Goal: Contribute content: Contribute content

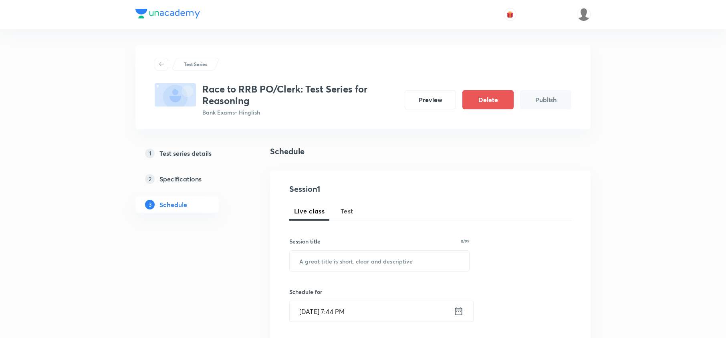
click at [349, 209] on span "Test" at bounding box center [347, 211] width 13 height 10
click at [345, 263] on input "text" at bounding box center [379, 261] width 179 height 20
paste input "6 INTRODUCTION & INEQUALITY"
click at [305, 259] on input "6 INTRODUCTION & INEQUALITY" at bounding box center [379, 261] width 179 height 20
click at [308, 263] on input "6 INTRODUCTION & INEQUALITY" at bounding box center [379, 261] width 179 height 20
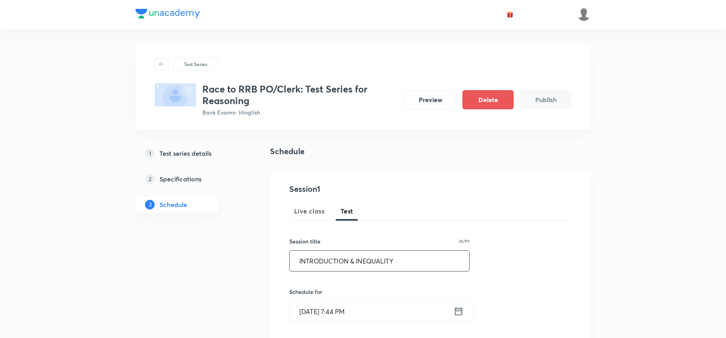
type input "INTRODUCTION & INEQUALITY"
click at [457, 316] on icon at bounding box center [459, 311] width 10 height 11
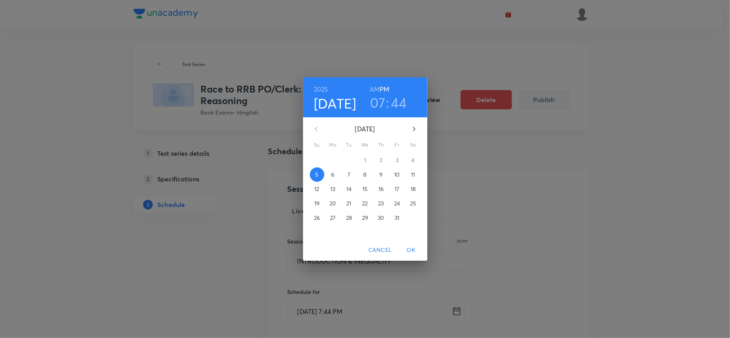
click at [332, 176] on p "6" at bounding box center [332, 175] width 3 height 8
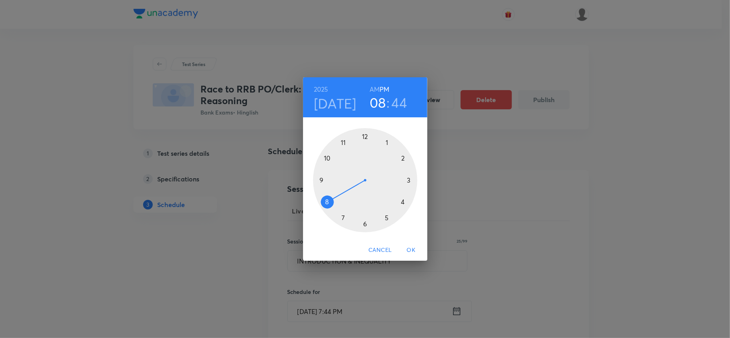
drag, startPoint x: 337, startPoint y: 217, endPoint x: 326, endPoint y: 202, distance: 18.4
click at [326, 202] on div at bounding box center [365, 180] width 104 height 104
drag, startPoint x: 318, startPoint y: 181, endPoint x: 366, endPoint y: 148, distance: 58.6
click at [366, 148] on div at bounding box center [365, 180] width 104 height 104
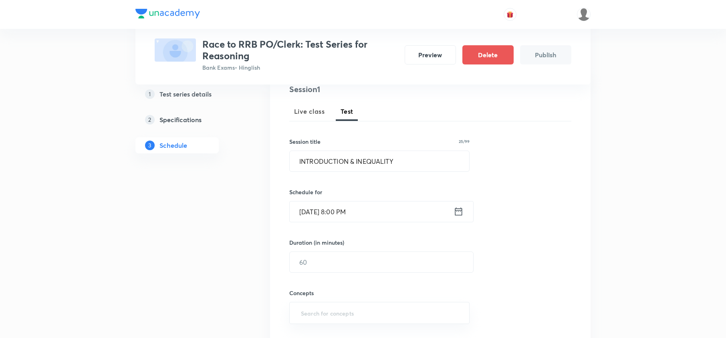
scroll to position [107, 0]
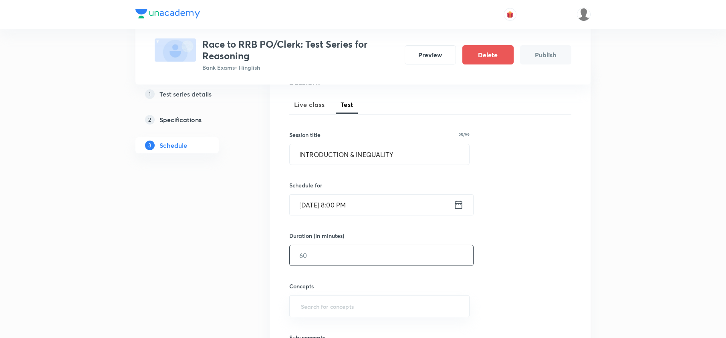
click at [329, 256] on input "text" at bounding box center [382, 255] width 184 height 20
click at [315, 260] on input "text" at bounding box center [382, 255] width 184 height 20
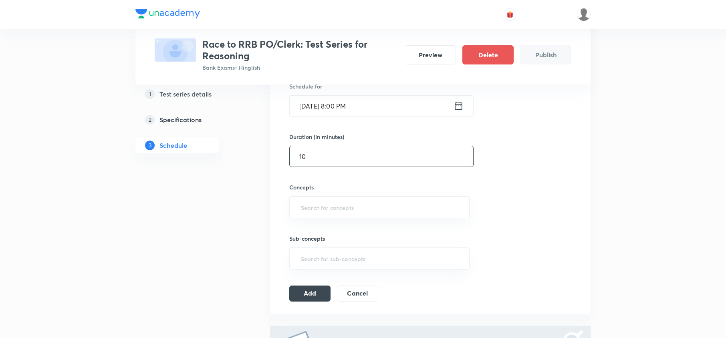
scroll to position [214, 0]
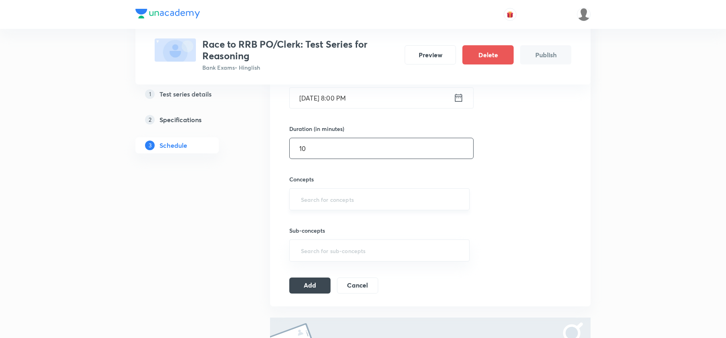
type input "10"
click at [341, 193] on input "text" at bounding box center [379, 199] width 160 height 15
click at [340, 204] on input "text" at bounding box center [379, 199] width 160 height 15
type input "N"
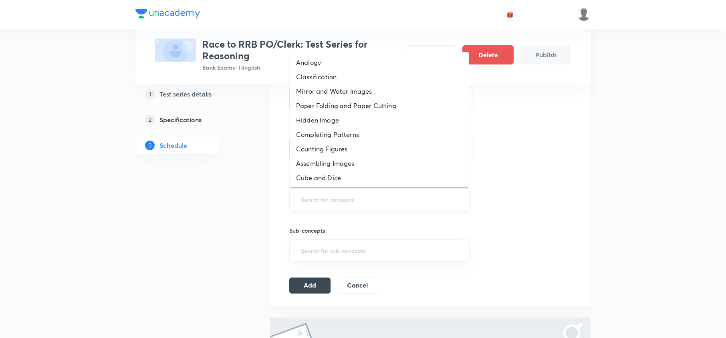
type input "N"
type input "INE"
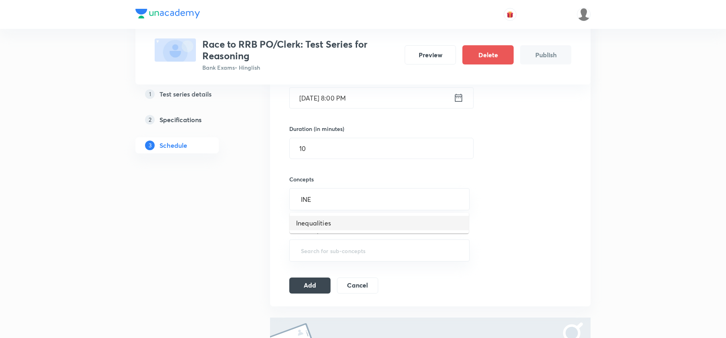
click at [334, 228] on li "Inequalities" at bounding box center [379, 223] width 179 height 14
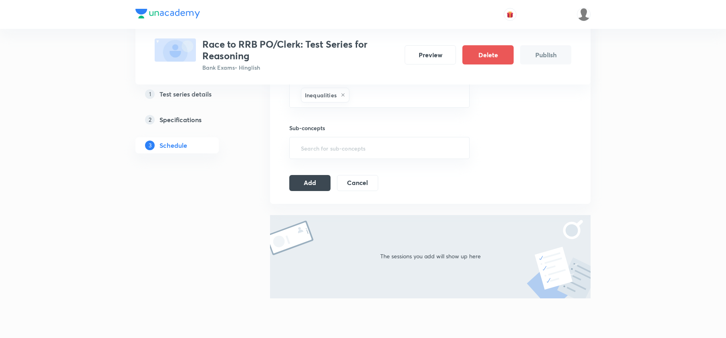
scroll to position [321, 0]
click at [298, 188] on button "Add" at bounding box center [309, 181] width 41 height 16
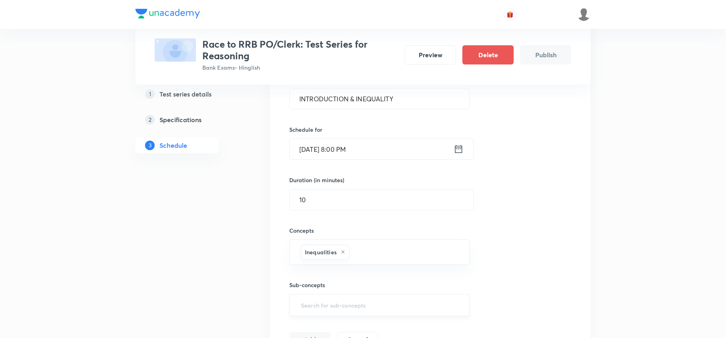
scroll to position [26, 0]
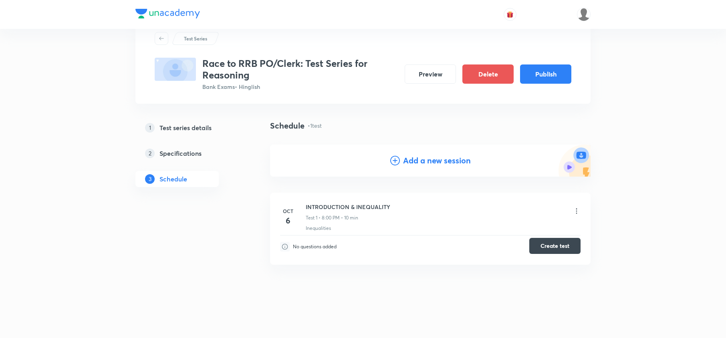
click at [549, 247] on button "Create test" at bounding box center [554, 246] width 51 height 16
click at [430, 162] on h4 "Add a new session" at bounding box center [437, 161] width 68 height 12
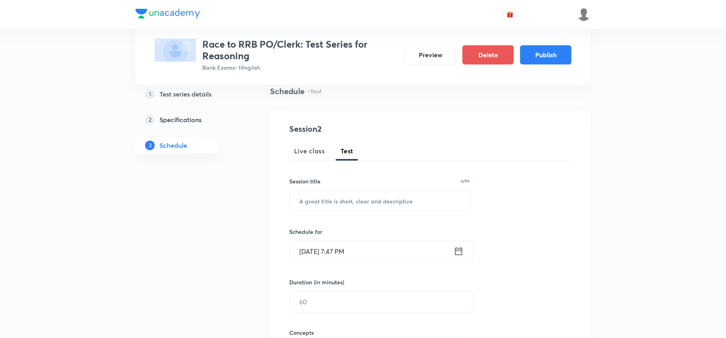
scroll to position [79, 0]
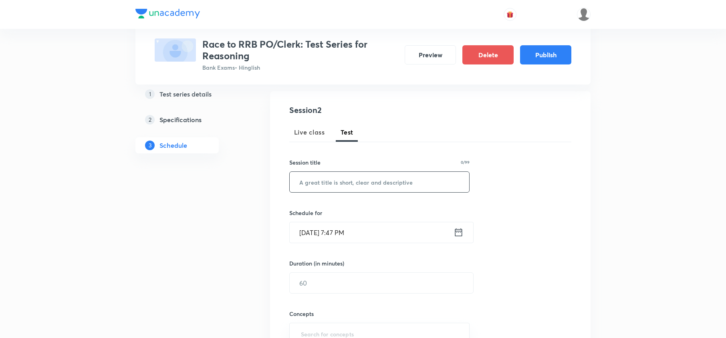
click at [340, 177] on input "text" at bounding box center [379, 182] width 179 height 20
paste input "Inequality class -2"
type input "Inequality class -2"
click at [459, 231] on icon at bounding box center [459, 232] width 10 height 11
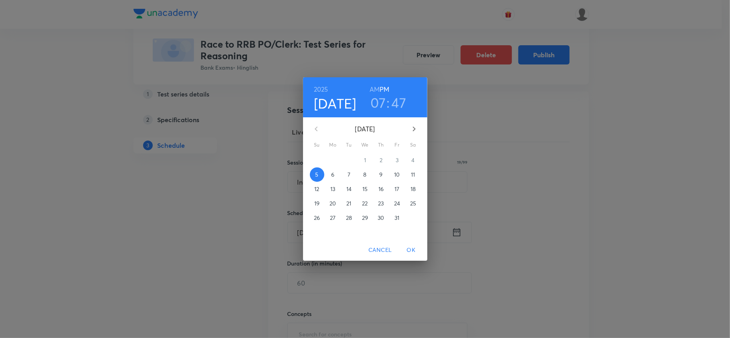
click at [348, 171] on p "7" at bounding box center [348, 175] width 3 height 8
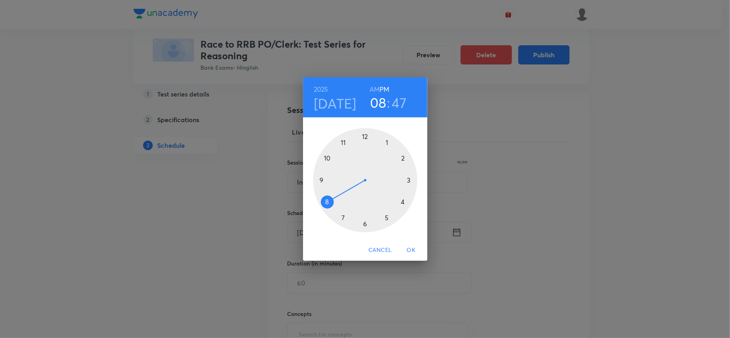
drag, startPoint x: 339, startPoint y: 217, endPoint x: 329, endPoint y: 199, distance: 20.1
click at [329, 199] on div at bounding box center [365, 180] width 104 height 104
drag, startPoint x: 323, startPoint y: 169, endPoint x: 364, endPoint y: 138, distance: 51.4
click at [364, 138] on div at bounding box center [365, 180] width 104 height 104
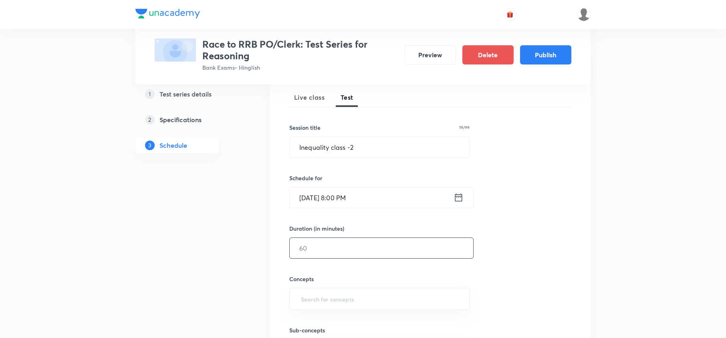
scroll to position [132, 0]
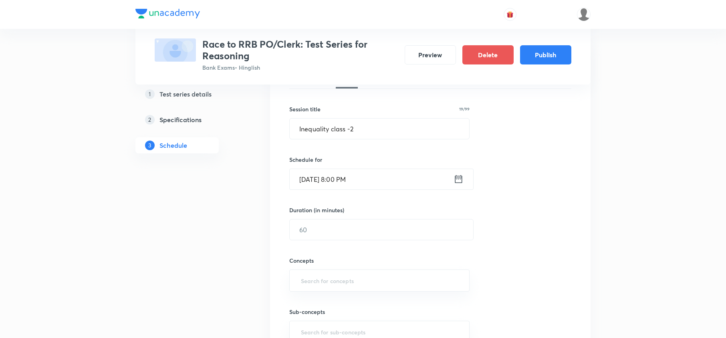
click at [342, 217] on div "Duration (in minutes) ​" at bounding box center [362, 223] width 146 height 34
click at [345, 238] on input "text" at bounding box center [382, 230] width 184 height 20
type input "10"
click at [383, 291] on div "​" at bounding box center [379, 281] width 180 height 22
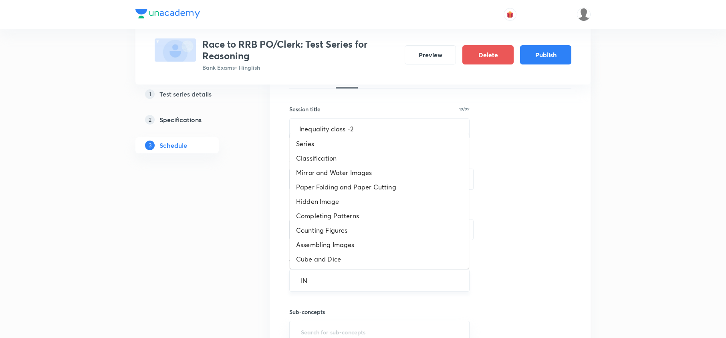
type input "INE"
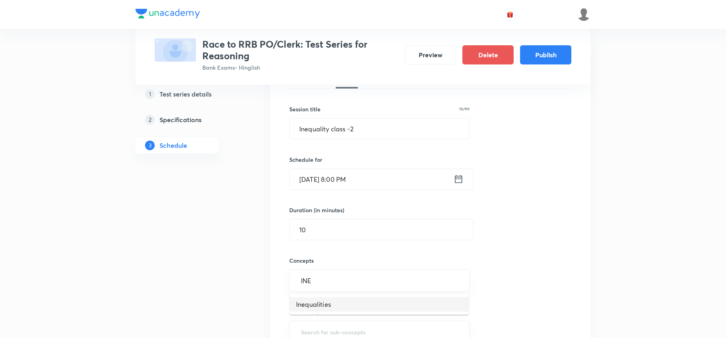
click at [325, 300] on li "Inequalities" at bounding box center [379, 304] width 179 height 14
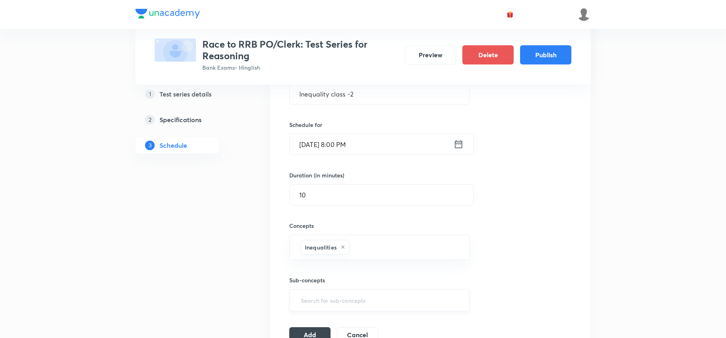
scroll to position [186, 0]
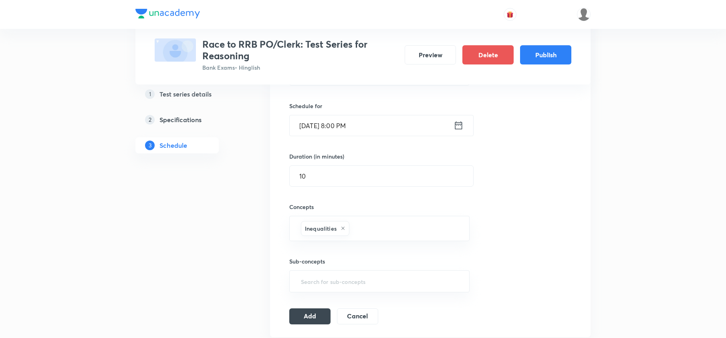
drag, startPoint x: 323, startPoint y: 311, endPoint x: 321, endPoint y: 305, distance: 6.3
click at [321, 311] on button "Add" at bounding box center [309, 317] width 41 height 16
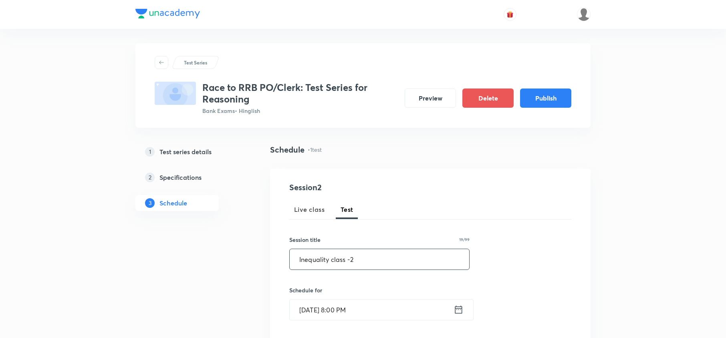
scroll to position [0, 0]
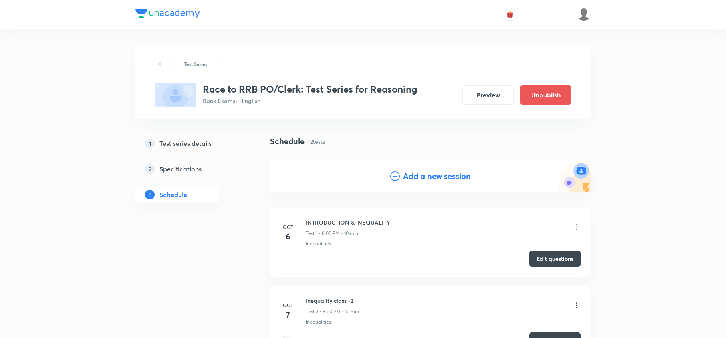
click at [444, 177] on h4 "Add a new session" at bounding box center [437, 176] width 68 height 12
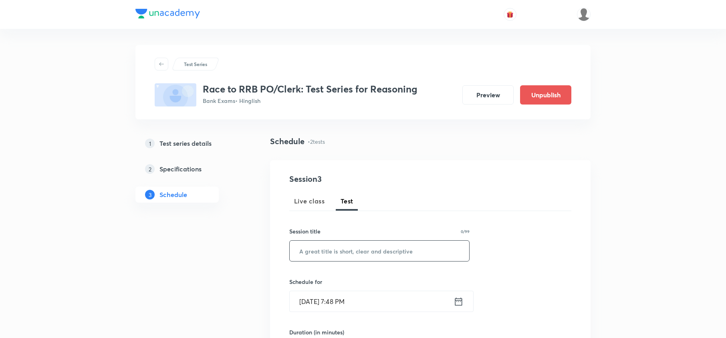
click at [342, 251] on input "text" at bounding box center [379, 251] width 179 height 20
paste input "Inequality class -2"
type input "Inequality class -3"
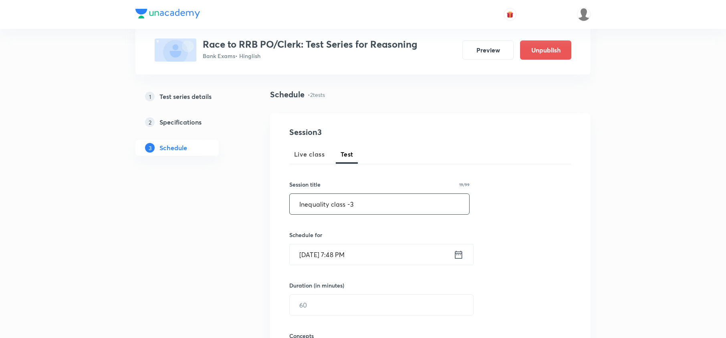
scroll to position [107, 0]
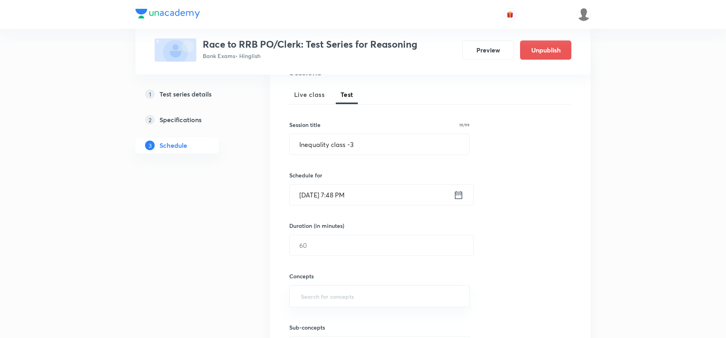
click at [454, 195] on icon at bounding box center [459, 195] width 10 height 11
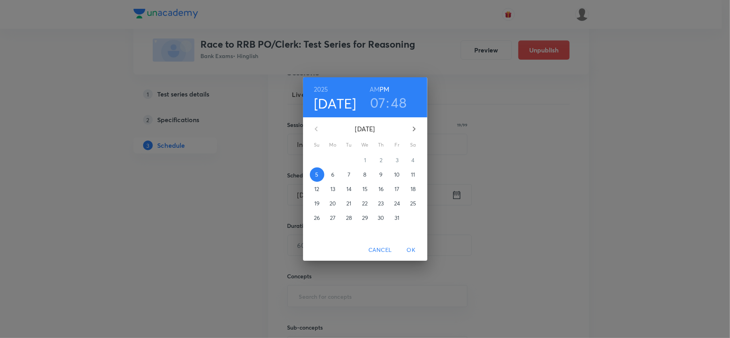
click at [363, 176] on p "8" at bounding box center [364, 175] width 3 height 8
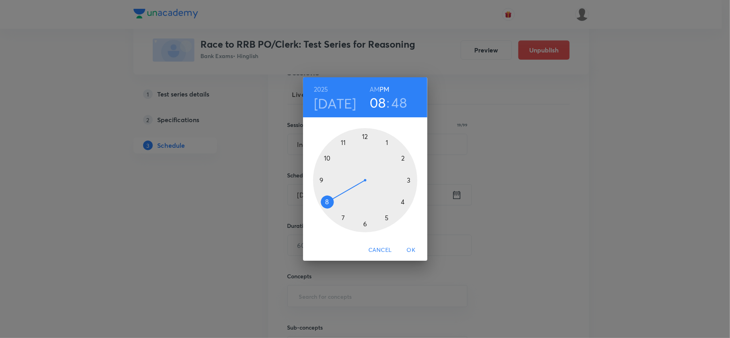
drag, startPoint x: 340, startPoint y: 214, endPoint x: 329, endPoint y: 204, distance: 15.1
click at [329, 204] on div at bounding box center [365, 180] width 104 height 104
drag, startPoint x: 322, startPoint y: 167, endPoint x: 367, endPoint y: 137, distance: 54.0
click at [367, 137] on div at bounding box center [365, 180] width 104 height 104
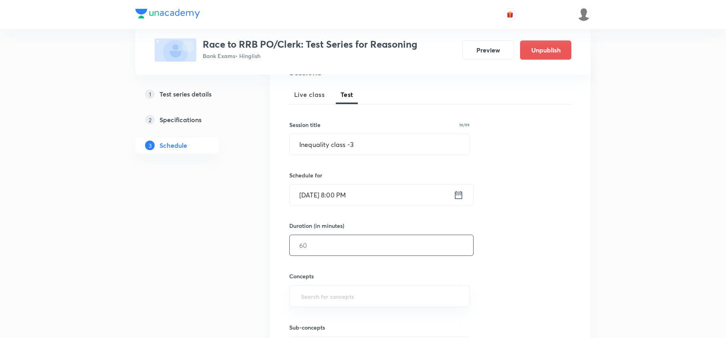
click at [336, 236] on input "text" at bounding box center [382, 245] width 184 height 20
type input "10"
click at [406, 298] on input "text" at bounding box center [379, 296] width 160 height 15
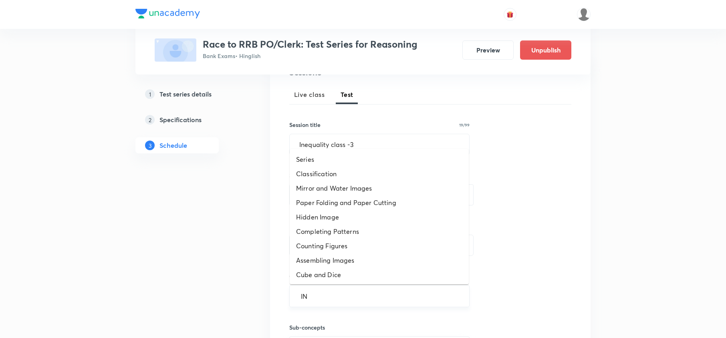
type input "INE"
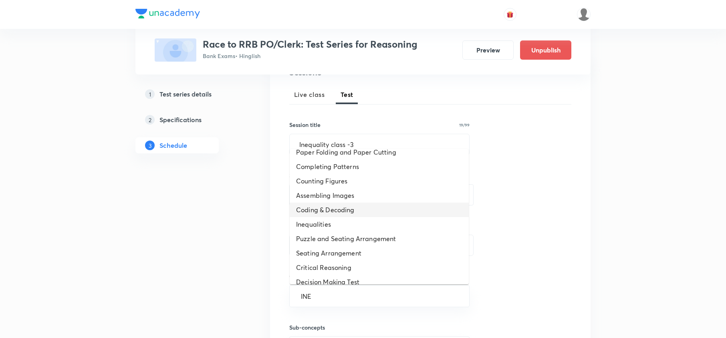
scroll to position [30, 0]
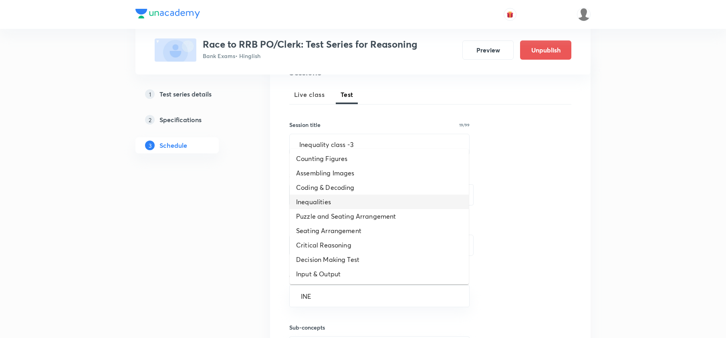
click at [325, 202] on li "Inequalities" at bounding box center [379, 202] width 179 height 14
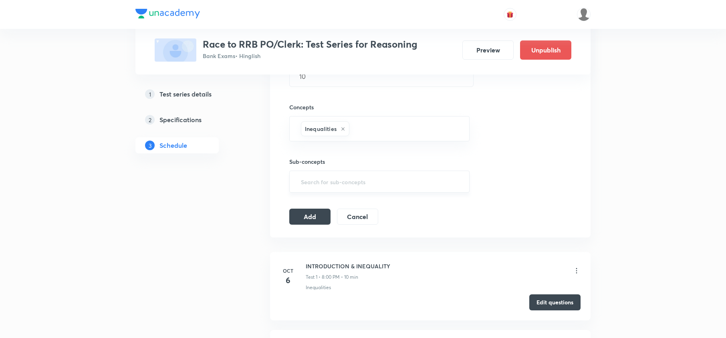
scroll to position [267, 0]
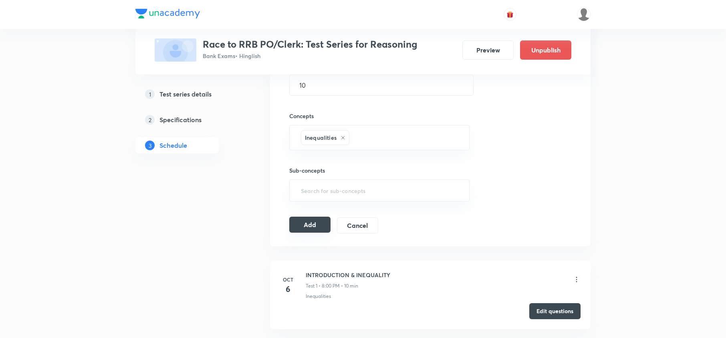
click at [310, 225] on button "Add" at bounding box center [309, 225] width 41 height 16
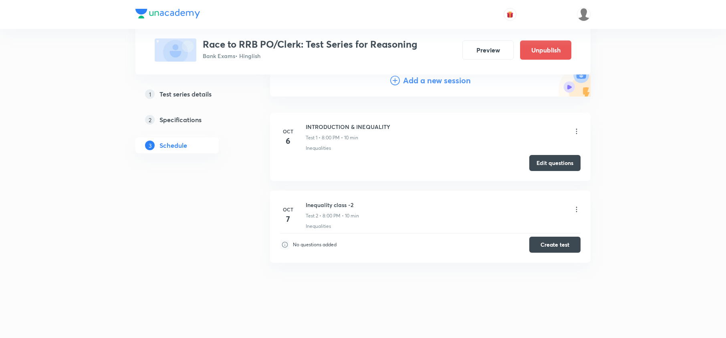
scroll to position [97, 0]
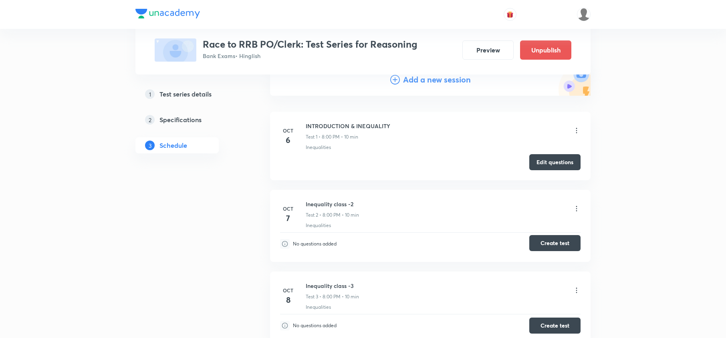
click at [558, 244] on button "Create test" at bounding box center [554, 243] width 51 height 16
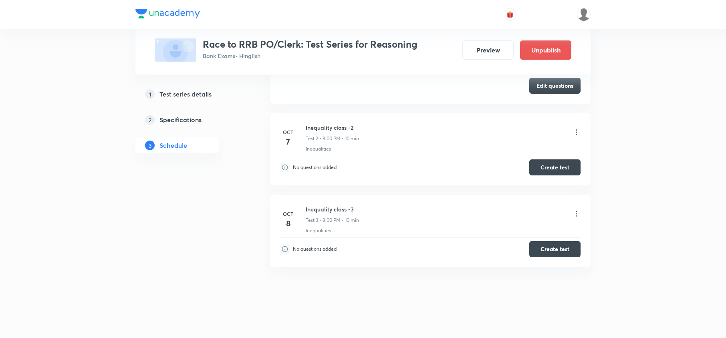
scroll to position [178, 0]
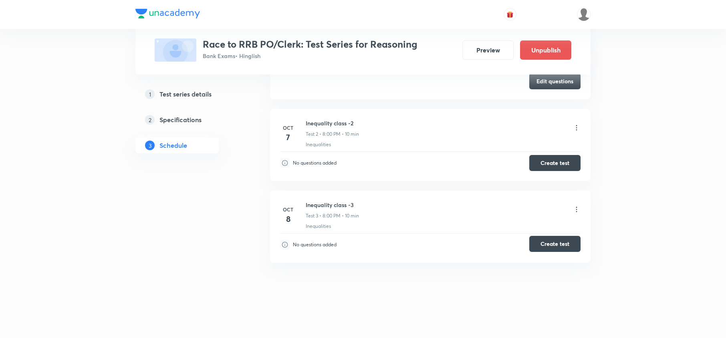
click at [551, 251] on button "Create test" at bounding box center [554, 244] width 51 height 16
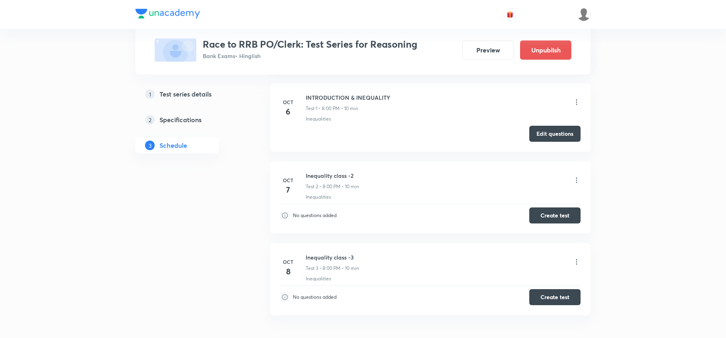
scroll to position [0, 0]
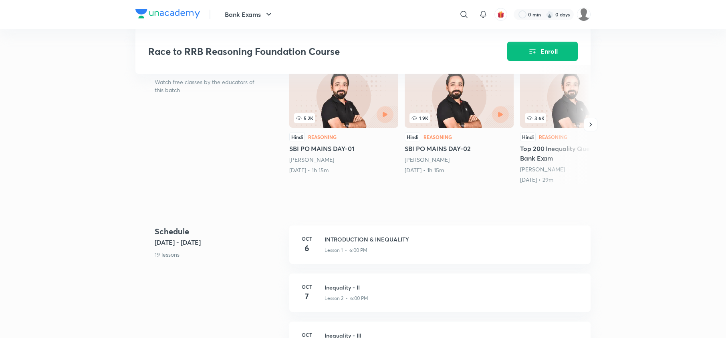
scroll to position [214, 0]
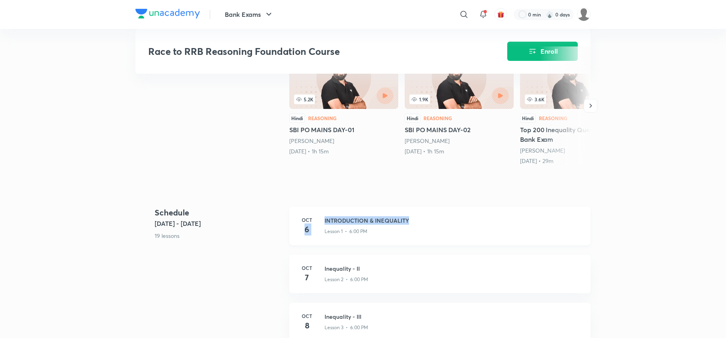
drag, startPoint x: 315, startPoint y: 201, endPoint x: 417, endPoint y: 214, distance: 103.4
copy div "6 INTRODUCTION & INEQUALITY"
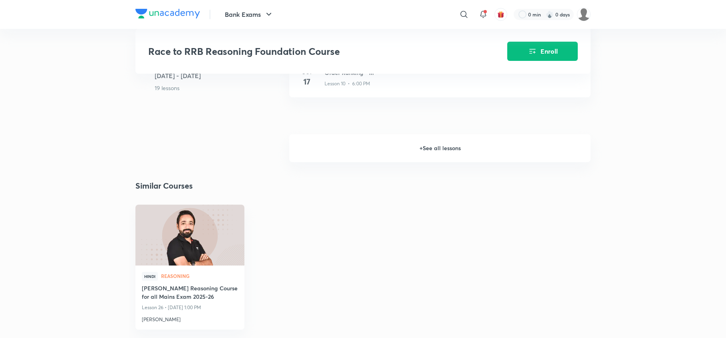
scroll to position [641, 0]
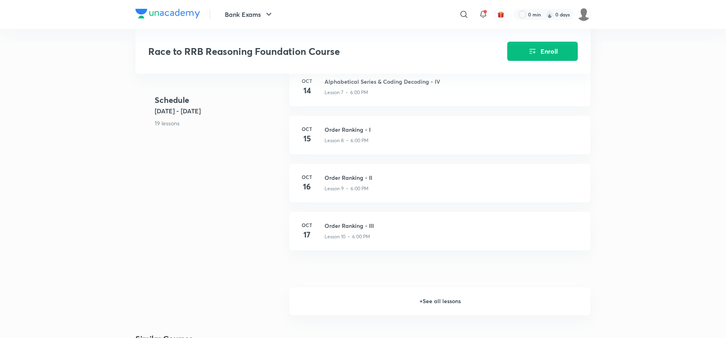
click at [432, 298] on h6 "+ See all lessons" at bounding box center [439, 301] width 301 height 28
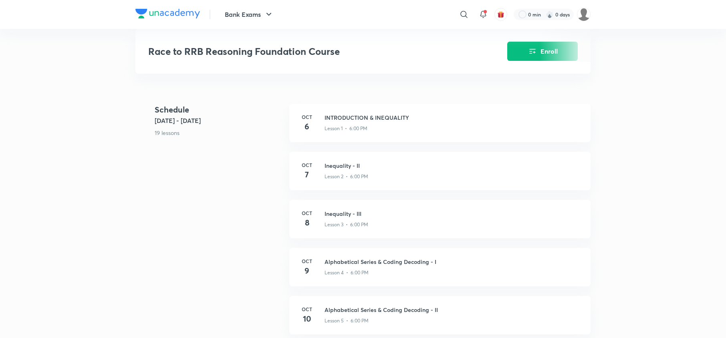
scroll to position [321, 0]
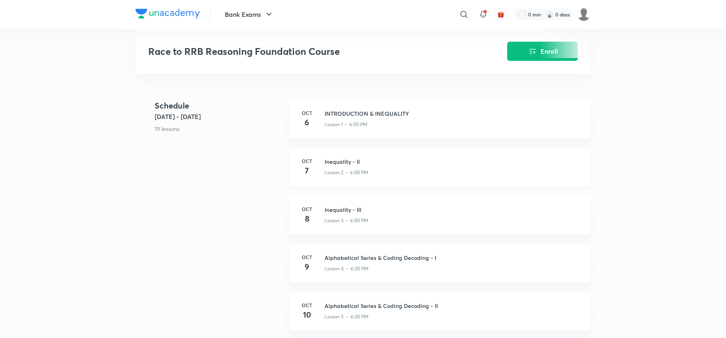
click at [464, 151] on div "Oct 7 Inequality - II Lesson 2 • 6:00 PM" at bounding box center [439, 167] width 301 height 38
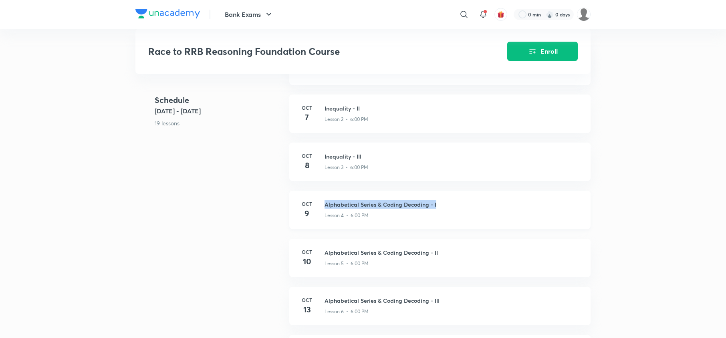
drag, startPoint x: 603, startPoint y: 207, endPoint x: 321, endPoint y: 201, distance: 281.7
copy h3 "Alphabetical Series & Coding Decoding - I"
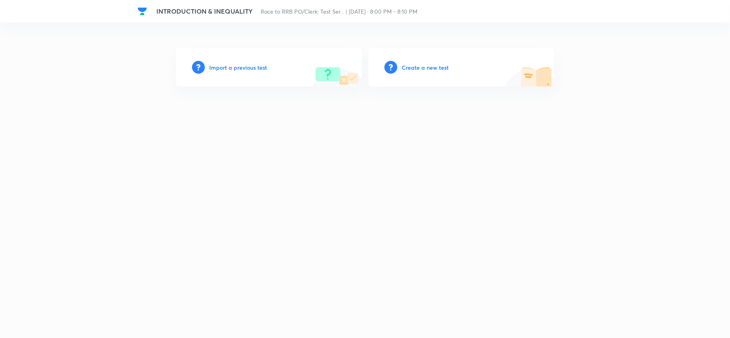
click at [245, 67] on h6 "Import a previous test" at bounding box center [239, 67] width 58 height 8
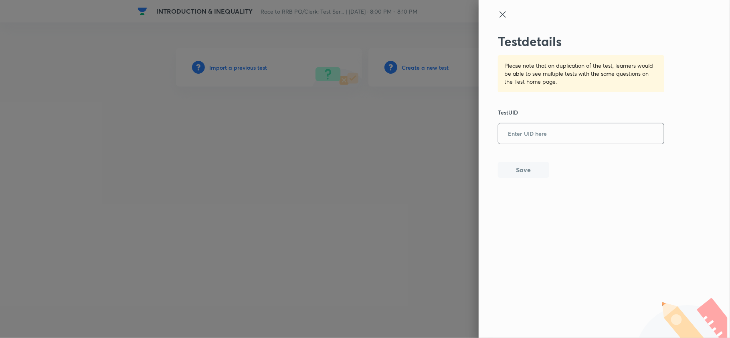
paste input "RES5NWXI66"
type input "RES5NWXI66"
click at [521, 171] on button "Save" at bounding box center [523, 169] width 51 height 16
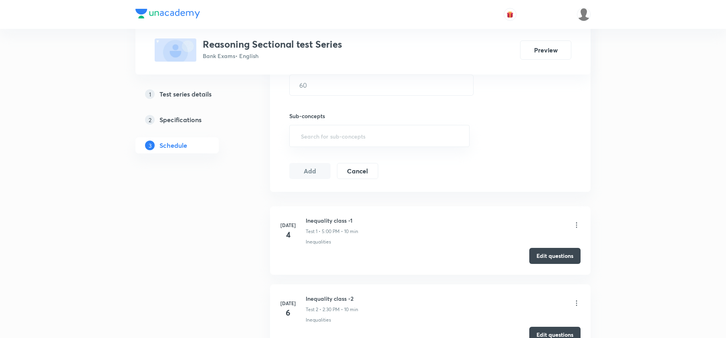
click at [545, 260] on button "Edit questions" at bounding box center [554, 256] width 51 height 16
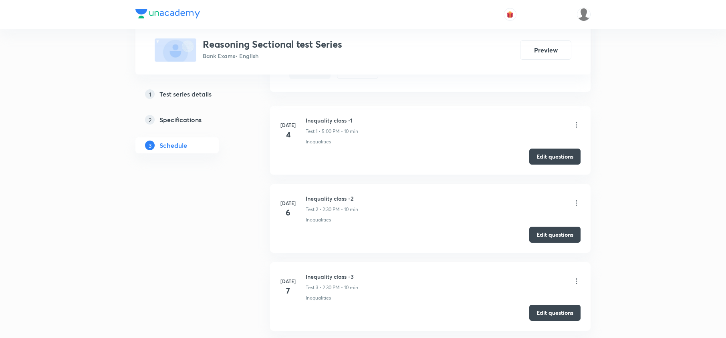
scroll to position [374, 0]
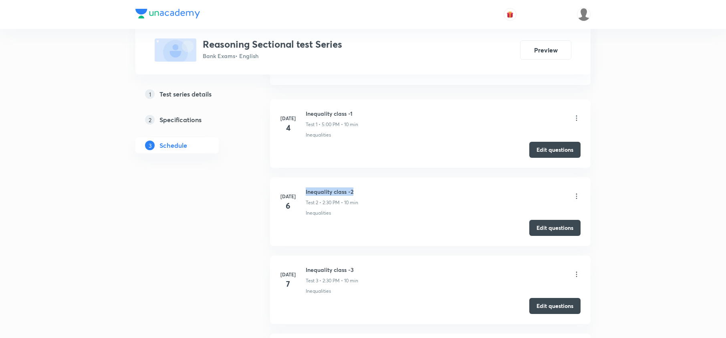
drag, startPoint x: 355, startPoint y: 192, endPoint x: 306, endPoint y: 193, distance: 48.9
click at [306, 193] on h6 "Inequality class -2" at bounding box center [332, 192] width 52 height 8
copy h6 "Inequality class -2"
click at [551, 231] on button "Edit questions" at bounding box center [554, 227] width 51 height 16
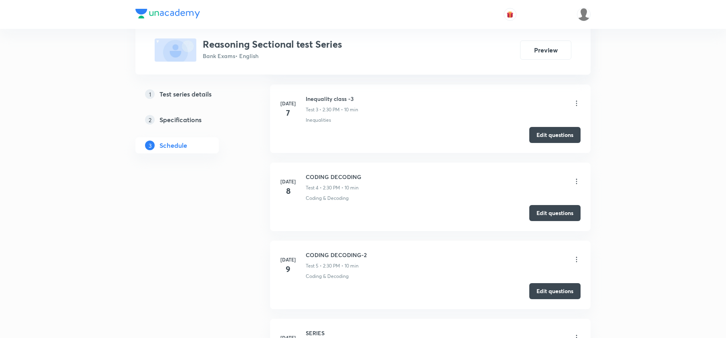
scroll to position [534, 0]
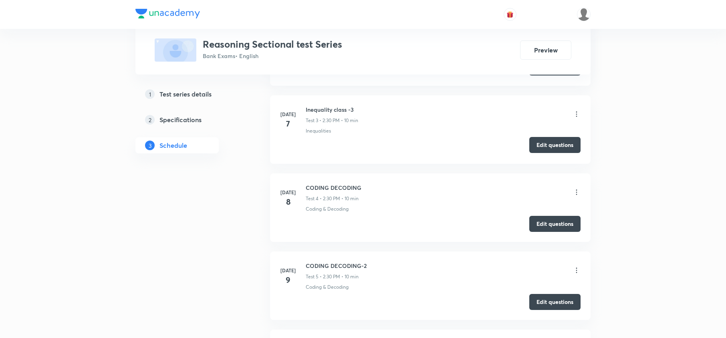
click at [542, 151] on button "Edit questions" at bounding box center [554, 145] width 51 height 16
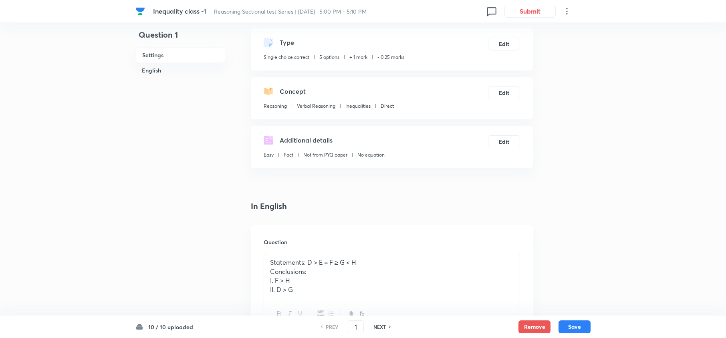
scroll to position [53, 0]
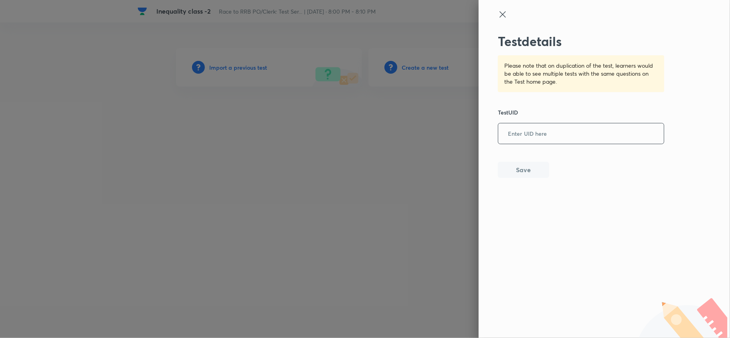
click at [615, 139] on input "text" at bounding box center [580, 134] width 165 height 20
paste input "O2PAD5BYAX"
type input "O2PAD5BYAX"
click at [513, 163] on button "Save" at bounding box center [523, 169] width 51 height 16
click at [540, 135] on input "text" at bounding box center [580, 134] width 165 height 20
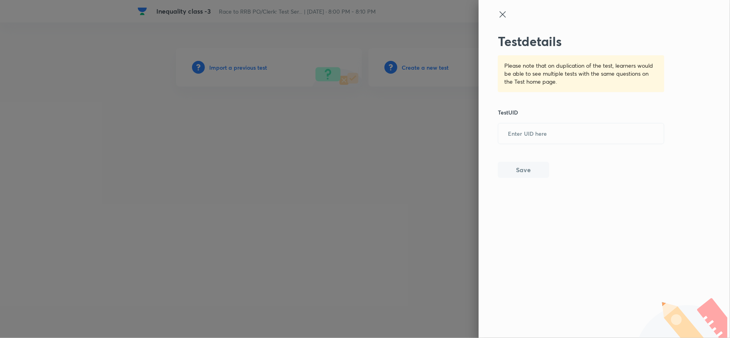
paste input "NGMYK8DUQW"
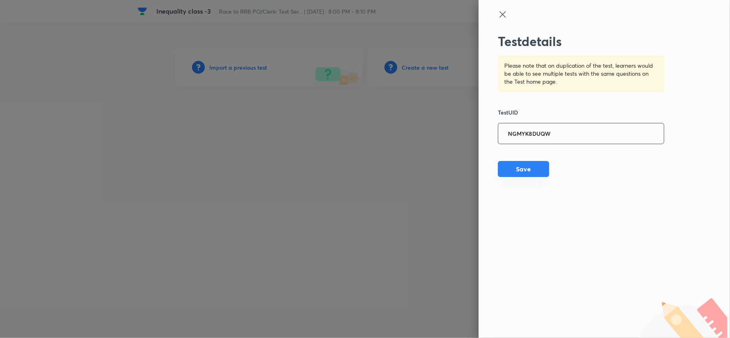
type input "NGMYK8DUQW"
click at [536, 167] on button "Save" at bounding box center [523, 169] width 51 height 16
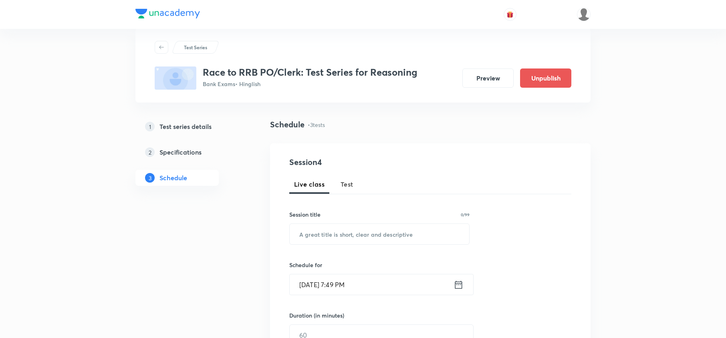
scroll to position [10, 0]
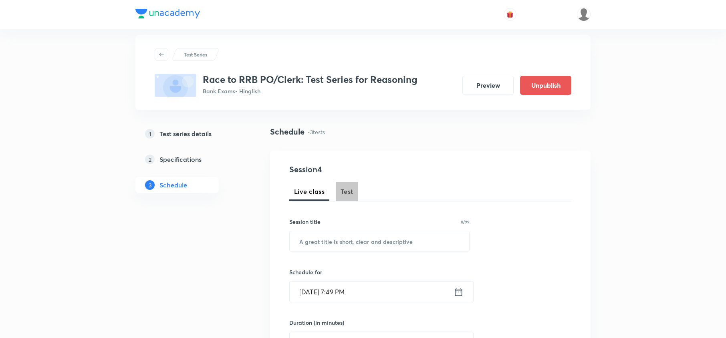
click at [345, 191] on span "Test" at bounding box center [347, 192] width 13 height 10
paste input "Alphabetical Series & Coding Decoding - I"
type input "Alphabetical Series & Coding Decoding - I"
click at [459, 286] on div "[DATE] 7:49 PM ​" at bounding box center [381, 291] width 184 height 21
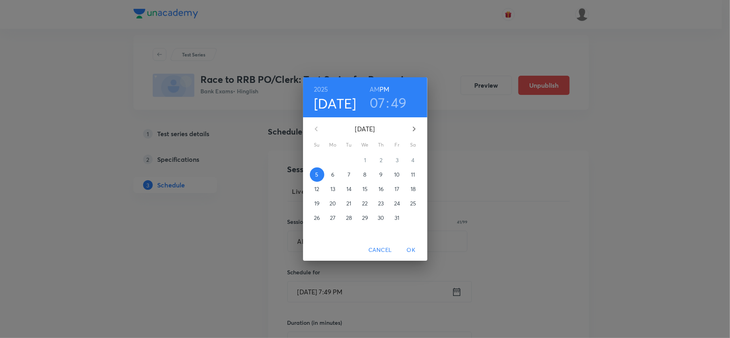
click at [377, 174] on span "9" at bounding box center [381, 175] width 14 height 8
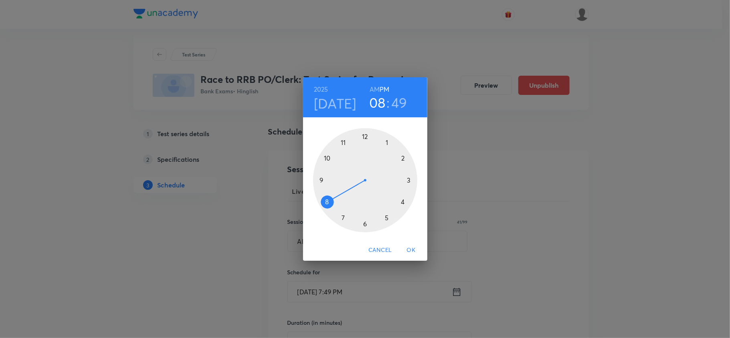
drag, startPoint x: 343, startPoint y: 212, endPoint x: 332, endPoint y: 198, distance: 18.0
click at [332, 198] on div at bounding box center [365, 180] width 104 height 104
drag, startPoint x: 321, startPoint y: 157, endPoint x: 363, endPoint y: 136, distance: 46.6
click at [363, 136] on div at bounding box center [365, 180] width 104 height 104
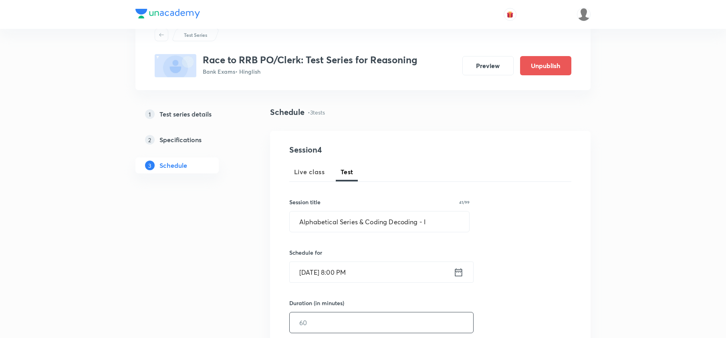
scroll to position [63, 0]
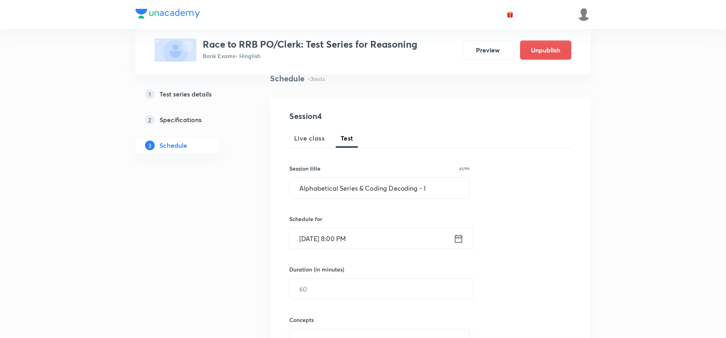
click at [340, 278] on div "Duration (in minutes) ​" at bounding box center [362, 282] width 146 height 34
click at [339, 296] on input "text" at bounding box center [382, 289] width 184 height 20
type input "10"
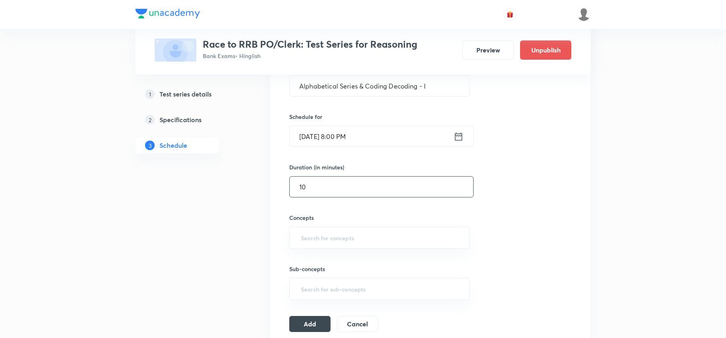
scroll to position [170, 0]
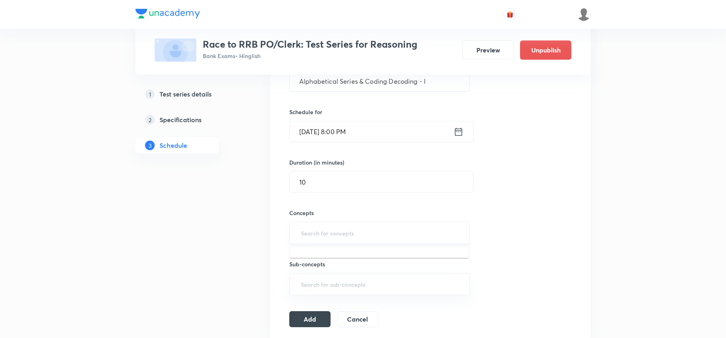
click at [336, 232] on input "text" at bounding box center [379, 233] width 160 height 15
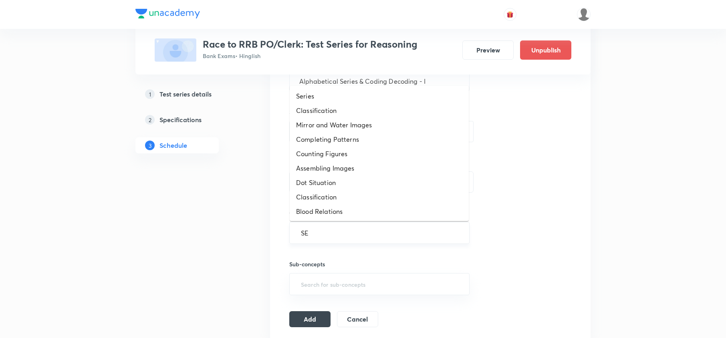
type input "SER"
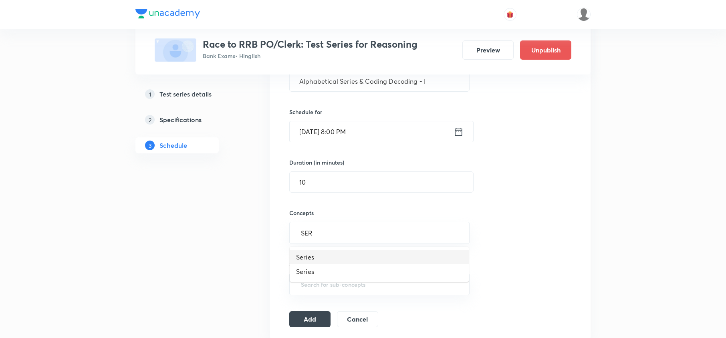
click at [330, 262] on li "Series" at bounding box center [379, 257] width 179 height 14
click at [316, 323] on button "Add" at bounding box center [309, 322] width 41 height 16
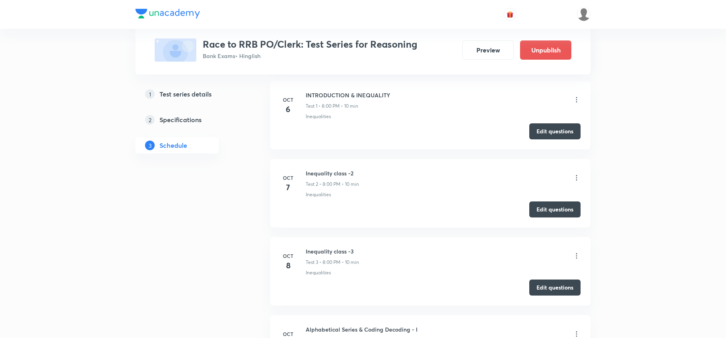
scroll to position [63, 0]
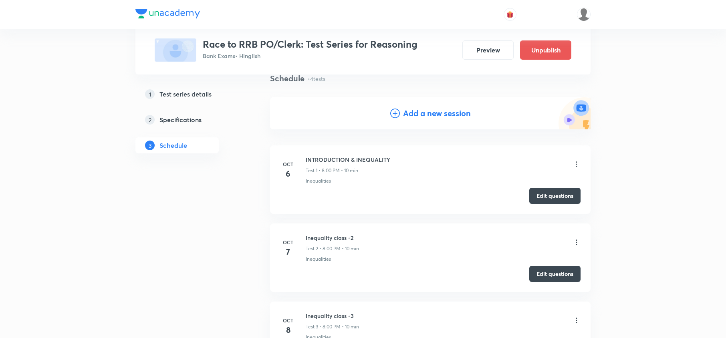
click at [430, 114] on h4 "Add a new session" at bounding box center [437, 113] width 68 height 12
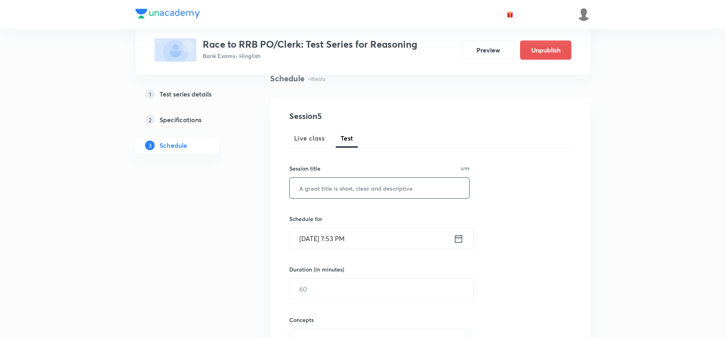
click at [371, 191] on input "text" at bounding box center [379, 188] width 179 height 20
paste input "Alphabetical Series & Coding Decoding - I"
type input "Alphabetical Series & Coding Decoding - II"
click at [457, 241] on icon at bounding box center [459, 238] width 10 height 11
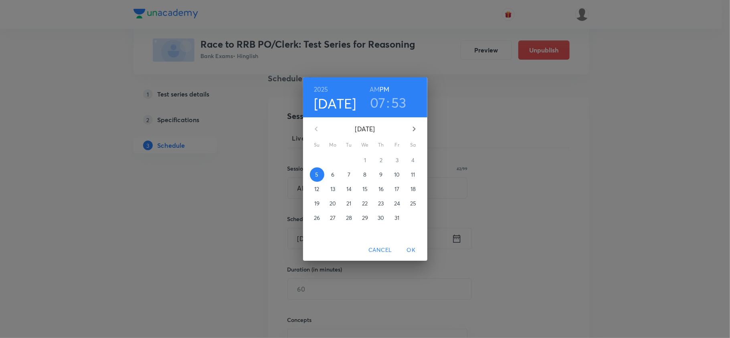
click at [394, 173] on p "10" at bounding box center [397, 175] width 6 height 8
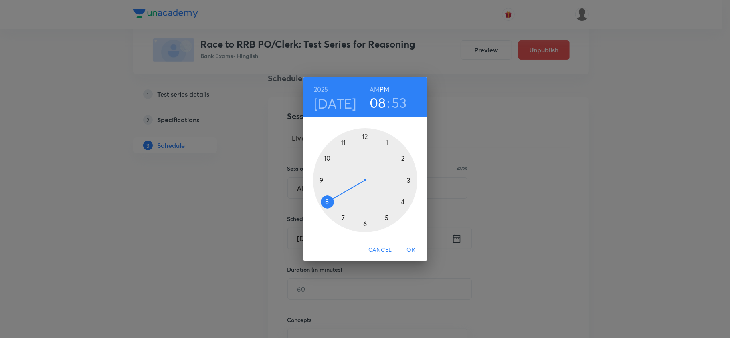
drag, startPoint x: 344, startPoint y: 220, endPoint x: 329, endPoint y: 204, distance: 21.9
click at [329, 204] on div at bounding box center [365, 180] width 104 height 104
drag, startPoint x: 337, startPoint y: 145, endPoint x: 366, endPoint y: 135, distance: 30.3
click at [366, 135] on div at bounding box center [365, 180] width 104 height 104
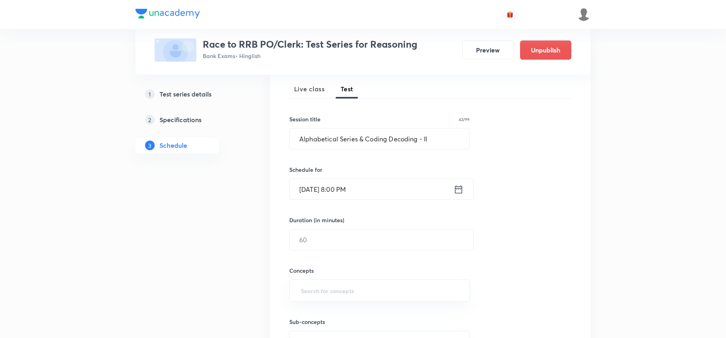
scroll to position [116, 0]
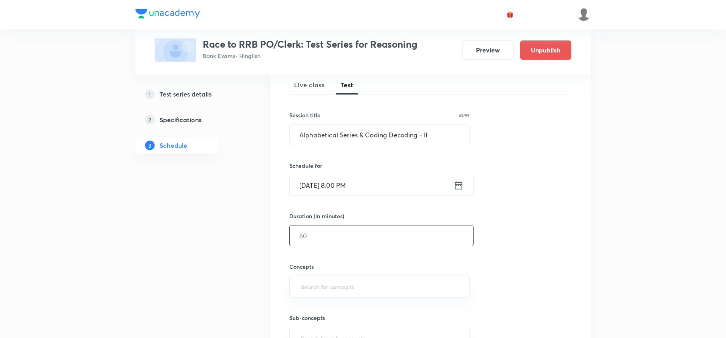
click at [323, 236] on input "text" at bounding box center [382, 236] width 184 height 20
click at [342, 234] on input "text" at bounding box center [382, 236] width 184 height 20
type input "10"
click at [308, 283] on input "text" at bounding box center [379, 286] width 160 height 15
type input "SER"
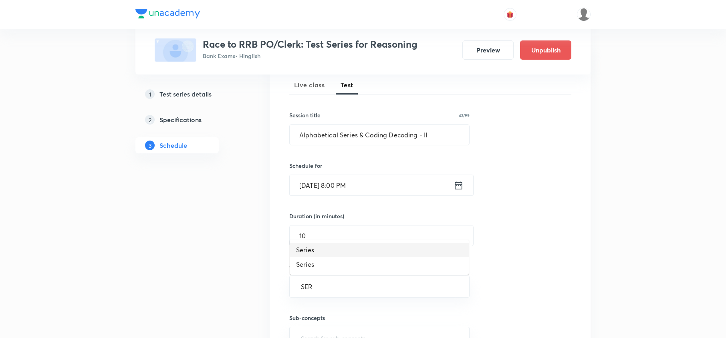
click at [318, 254] on li "Series" at bounding box center [379, 250] width 179 height 14
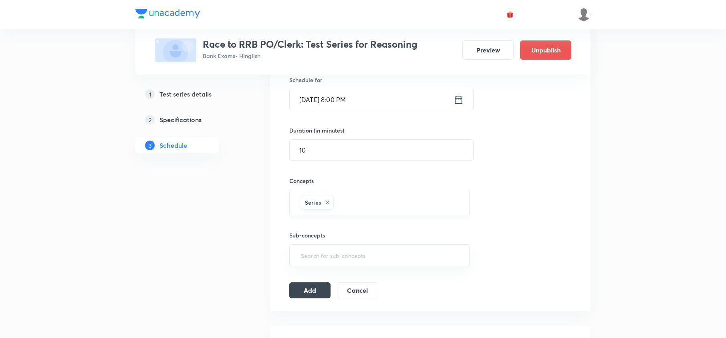
scroll to position [276, 0]
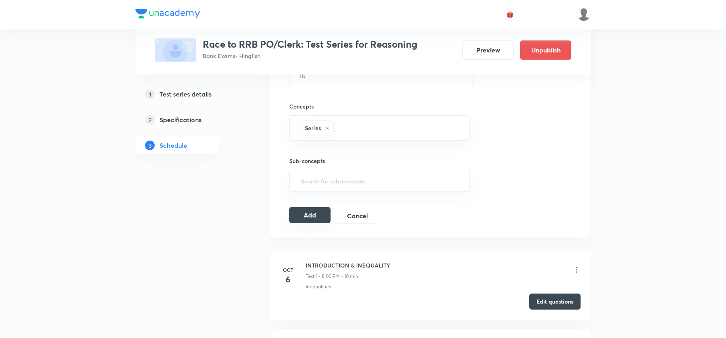
click at [321, 220] on button "Add" at bounding box center [309, 215] width 41 height 16
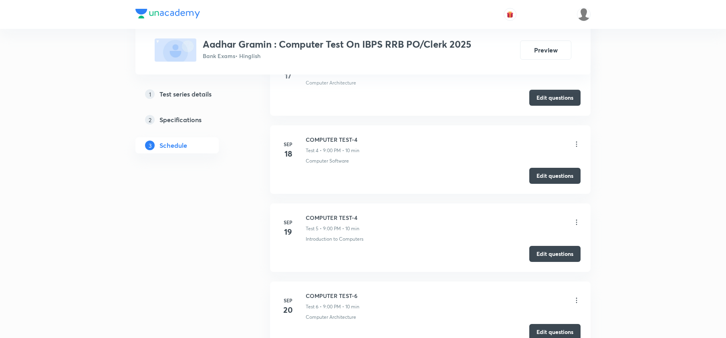
scroll to position [587, 0]
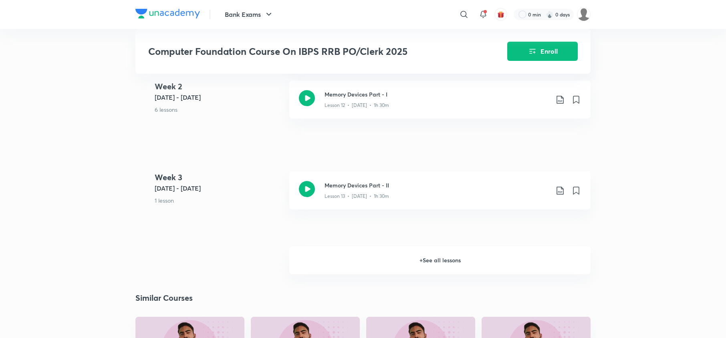
click at [438, 252] on h6 "+ See all lessons" at bounding box center [439, 260] width 301 height 28
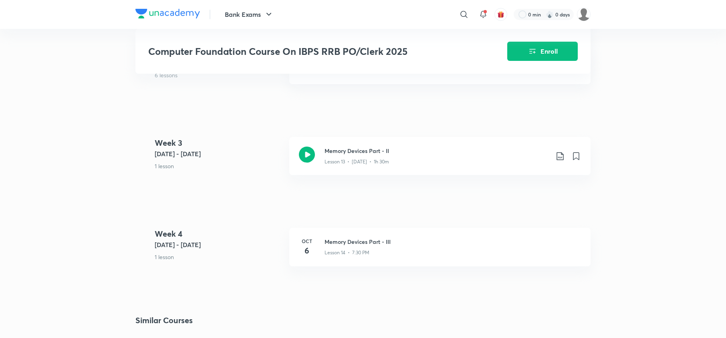
scroll to position [970, 0]
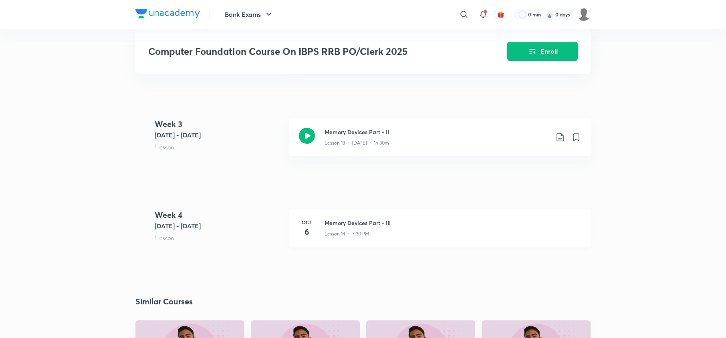
click at [365, 230] on p "Lesson 14 • 7:30 PM" at bounding box center [347, 233] width 45 height 7
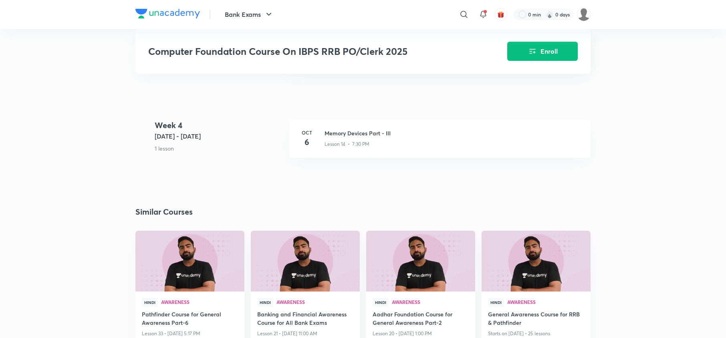
scroll to position [1023, 0]
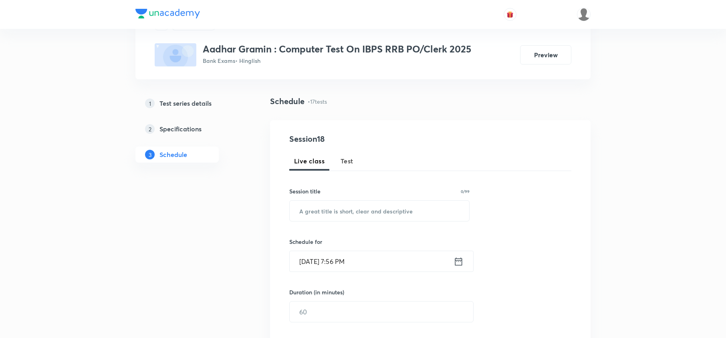
scroll to position [39, 0]
click at [350, 161] on span "Test" at bounding box center [347, 162] width 13 height 10
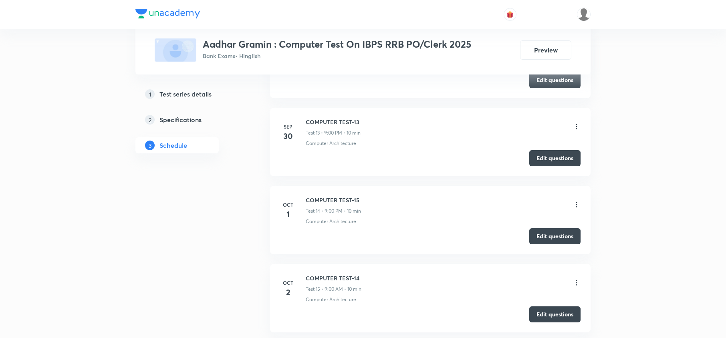
scroll to position [1586, 0]
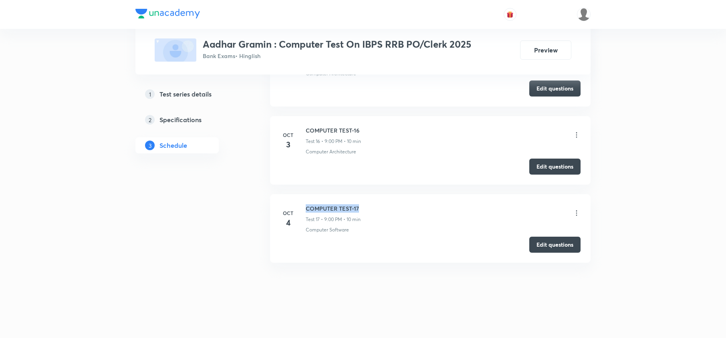
drag, startPoint x: 360, startPoint y: 204, endPoint x: 305, endPoint y: 206, distance: 54.5
click at [306, 206] on h6 "COMPUTER TEST-17" at bounding box center [333, 208] width 55 height 8
copy h6 "COMPUTER TEST-17"
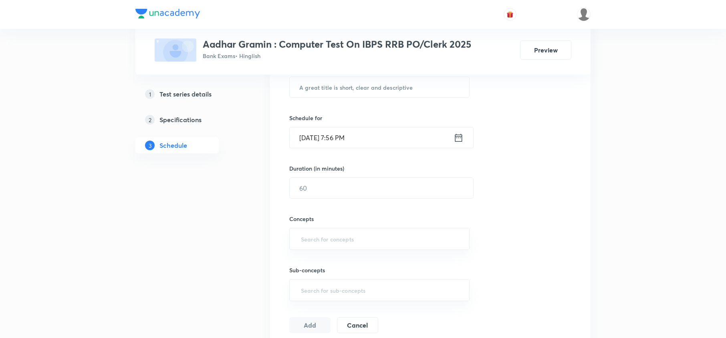
scroll to position [37, 0]
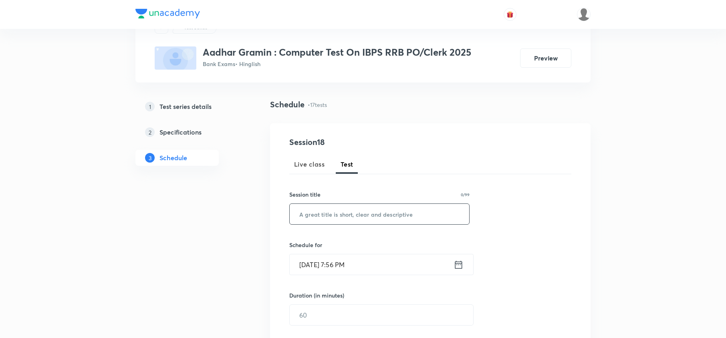
click at [364, 213] on input "text" at bounding box center [379, 214] width 179 height 20
paste input "COMPUTER TEST-17"
click at [363, 218] on input "COMPUTER TEST-1" at bounding box center [379, 214] width 179 height 20
type input "COMPUTER TEST-18"
click at [458, 218] on icon at bounding box center [458, 264] width 7 height 8
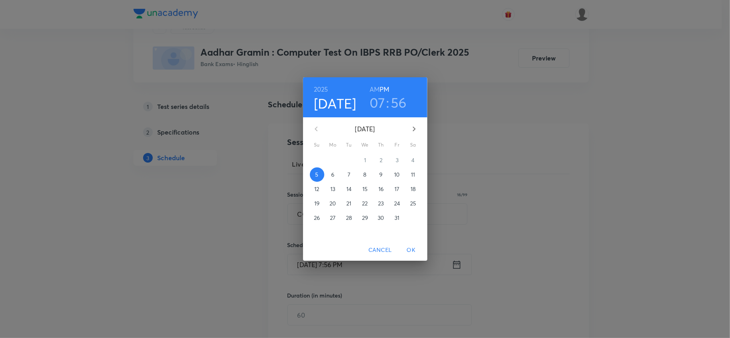
click at [334, 174] on p "6" at bounding box center [332, 175] width 3 height 8
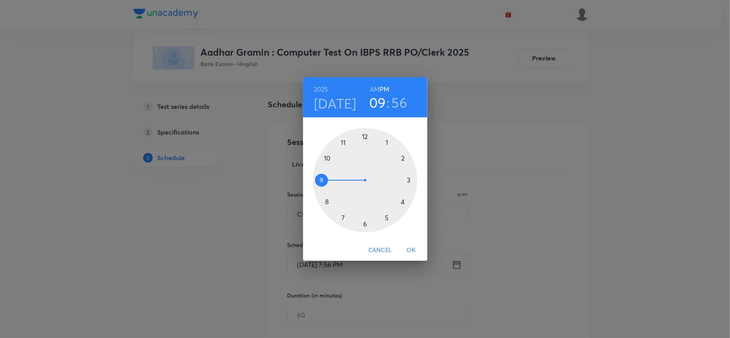
drag, startPoint x: 341, startPoint y: 216, endPoint x: 323, endPoint y: 177, distance: 42.7
click at [323, 177] on div at bounding box center [365, 180] width 104 height 104
drag, startPoint x: 344, startPoint y: 138, endPoint x: 366, endPoint y: 135, distance: 22.6
click at [366, 135] on div at bounding box center [365, 180] width 104 height 104
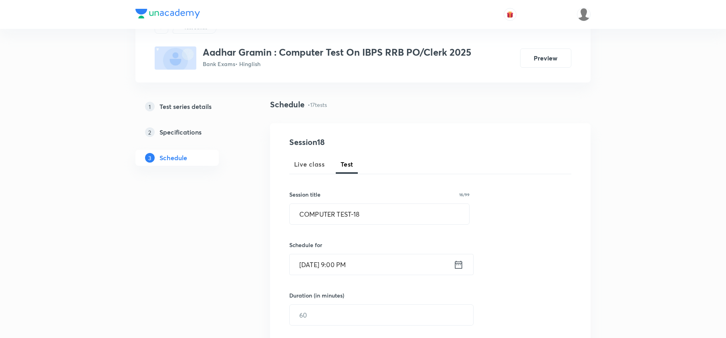
scroll to position [90, 0]
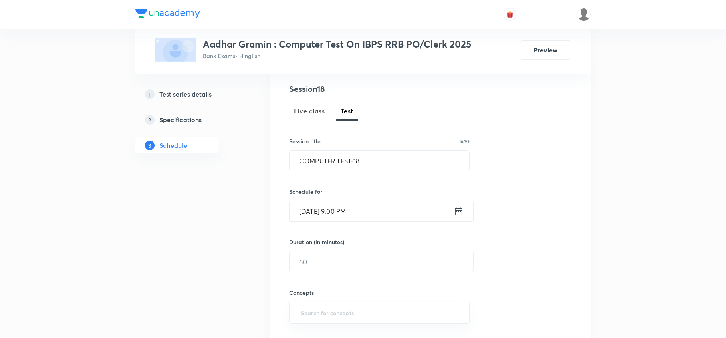
drag, startPoint x: 326, startPoint y: 260, endPoint x: 380, endPoint y: 274, distance: 55.9
click at [326, 218] on input "text" at bounding box center [382, 262] width 184 height 20
type input "10"
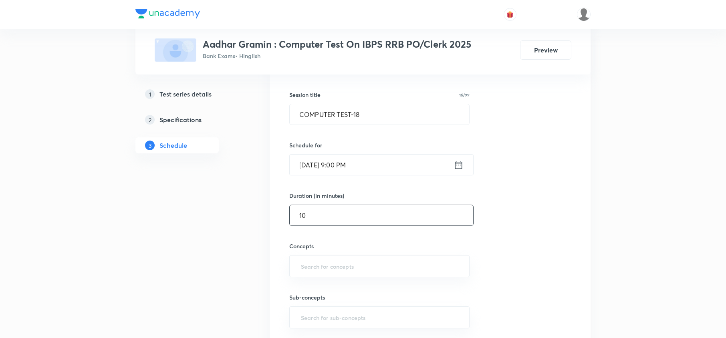
scroll to position [197, 0]
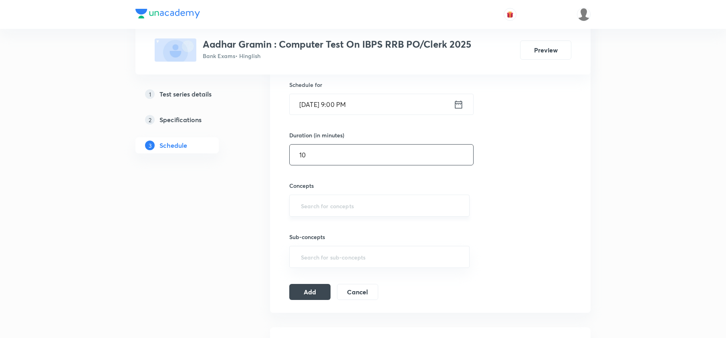
click at [323, 203] on input "text" at bounding box center [379, 205] width 160 height 15
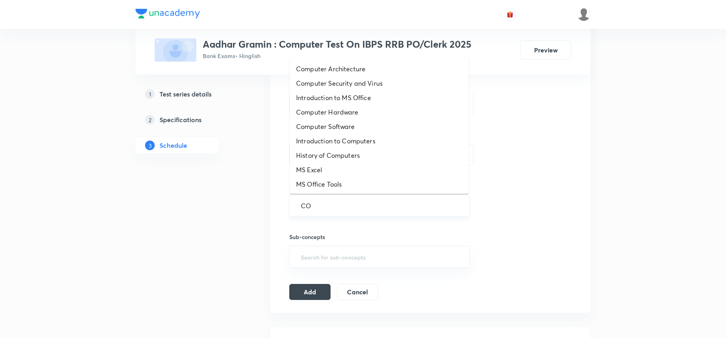
type input "COM"
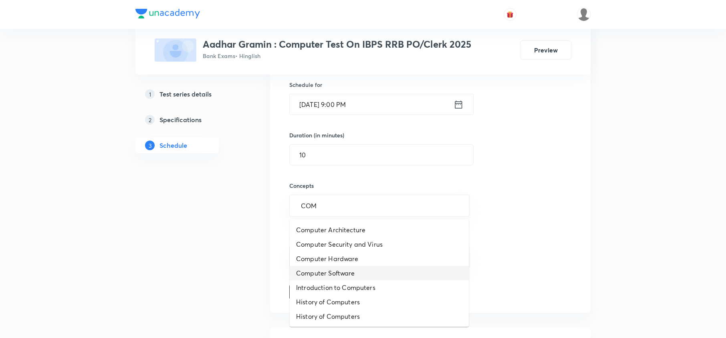
click at [344, 218] on li "Computer Software" at bounding box center [379, 273] width 179 height 14
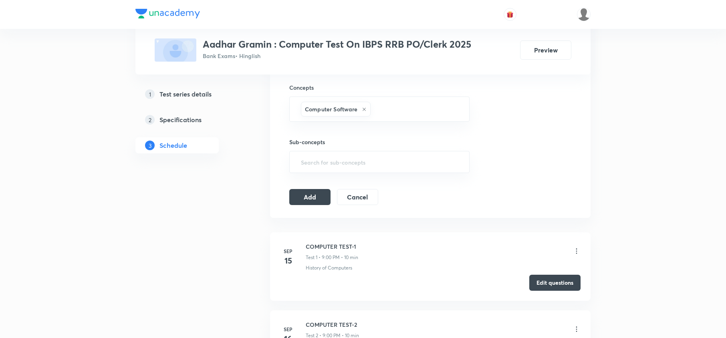
scroll to position [304, 0]
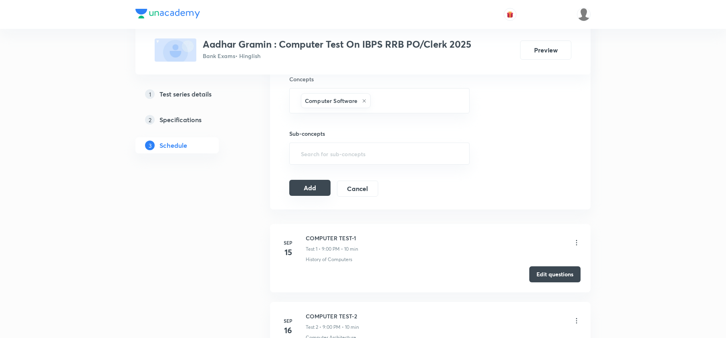
click at [314, 192] on button "Add" at bounding box center [309, 188] width 41 height 16
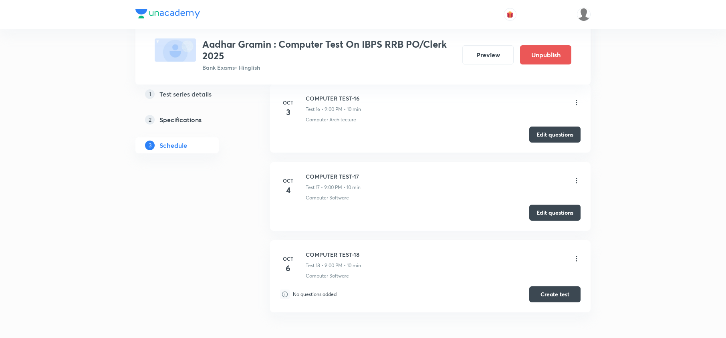
scroll to position [1361, 0]
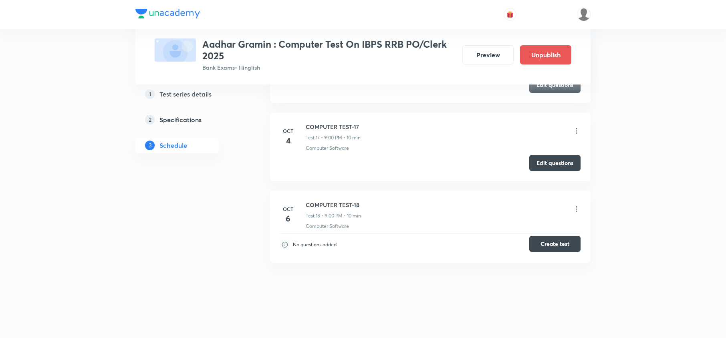
click at [493, 218] on button "Create test" at bounding box center [554, 244] width 51 height 16
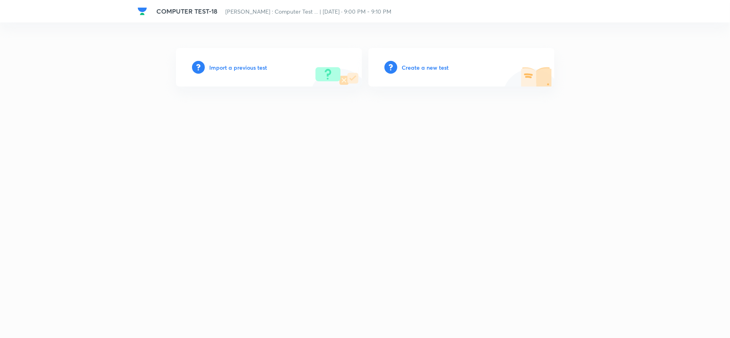
click at [422, 63] on h6 "Create a new test" at bounding box center [425, 67] width 47 height 8
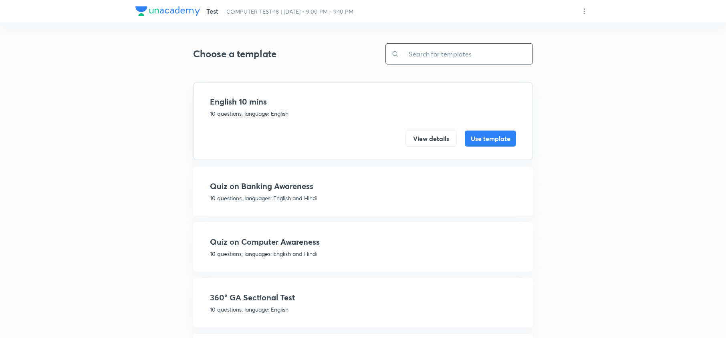
drag, startPoint x: 427, startPoint y: 61, endPoint x: 432, endPoint y: 45, distance: 16.3
click at [426, 59] on input "text" at bounding box center [465, 54] width 133 height 20
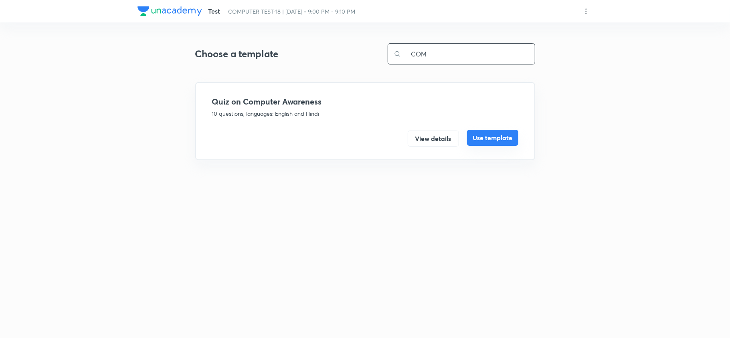
type input "COM"
click at [496, 134] on button "Use template" at bounding box center [492, 138] width 51 height 16
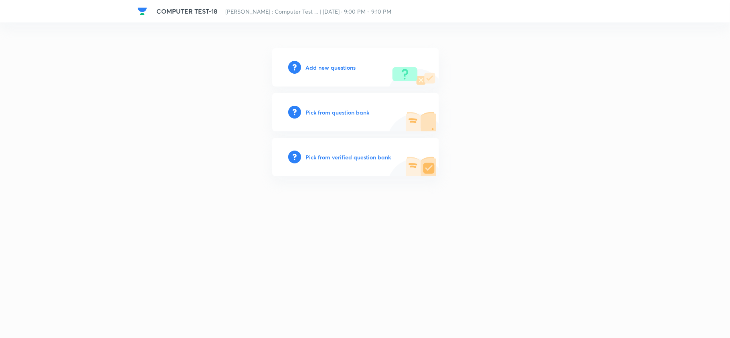
click at [330, 111] on h6 "Pick from question bank" at bounding box center [338, 112] width 64 height 8
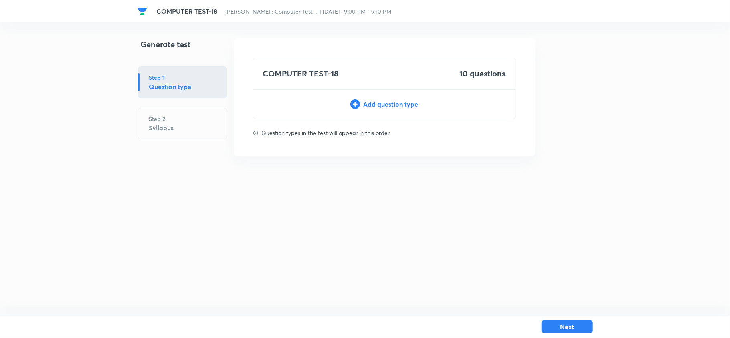
click at [366, 103] on div "Add question type" at bounding box center [384, 104] width 262 height 10
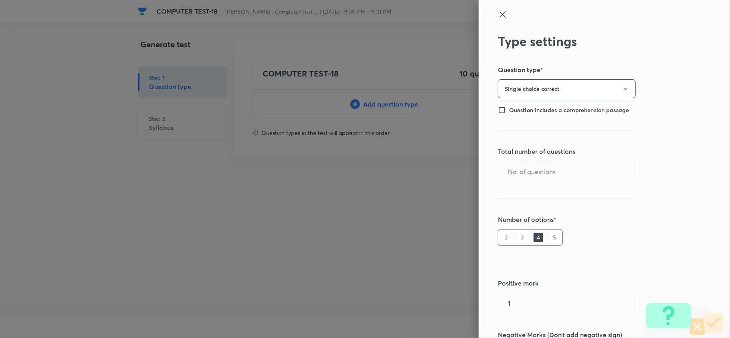
click at [560, 91] on button "Single choice correct" at bounding box center [567, 88] width 138 height 19
click at [537, 115] on span "Single choice correct" at bounding box center [558, 113] width 127 height 8
click at [530, 171] on input "text" at bounding box center [566, 171] width 137 height 20
type input "10"
click at [549, 239] on h6 "5" at bounding box center [554, 238] width 10 height 10
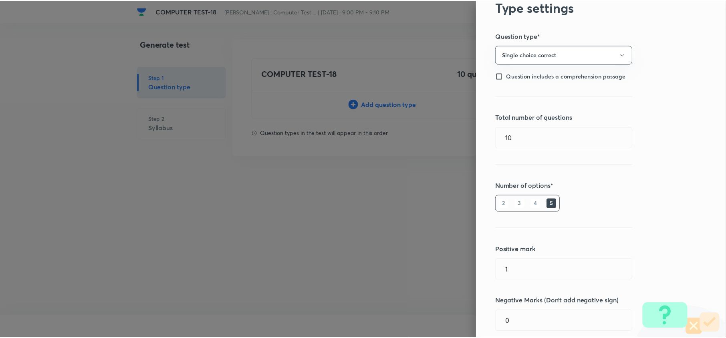
scroll to position [89, 0]
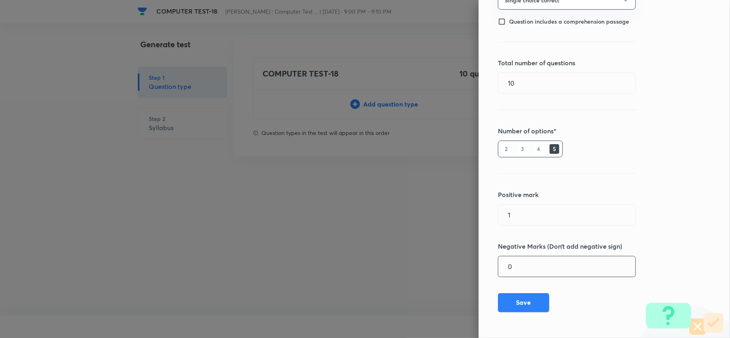
click at [518, 267] on input "0" at bounding box center [566, 266] width 137 height 20
type input "0.25"
click at [528, 304] on button "Save" at bounding box center [523, 301] width 51 height 19
type input "0"
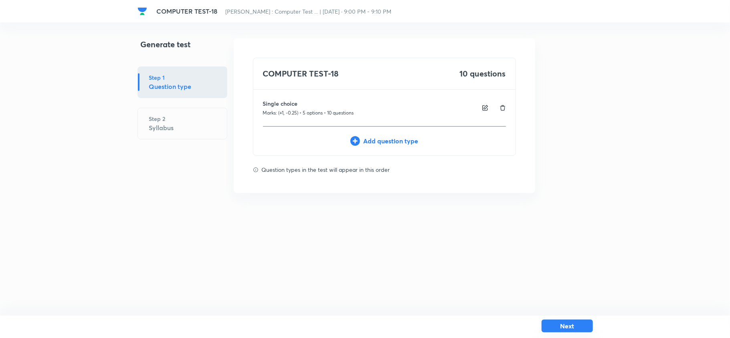
click at [565, 322] on button "Next" at bounding box center [566, 326] width 51 height 13
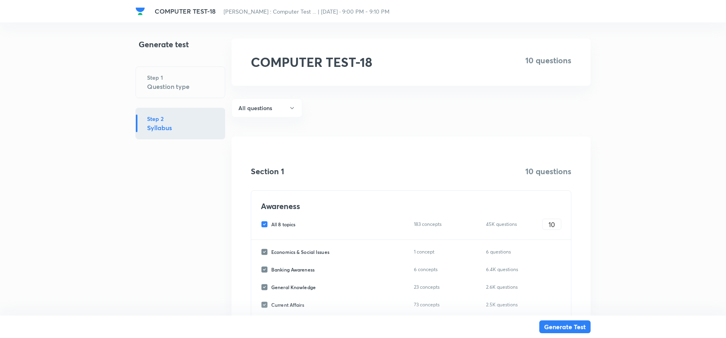
click at [263, 227] on input "All 8 topics" at bounding box center [266, 224] width 10 height 7
checkbox input "false"
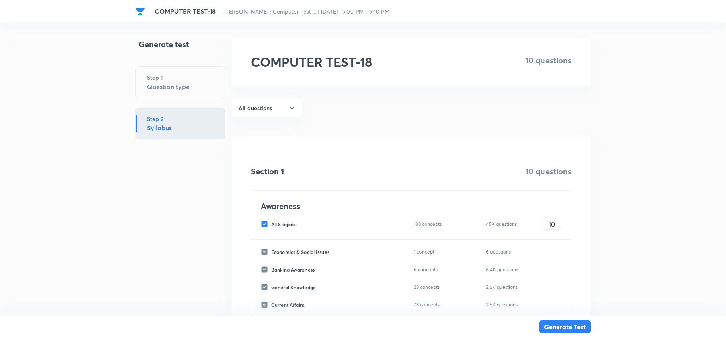
checkbox input "false"
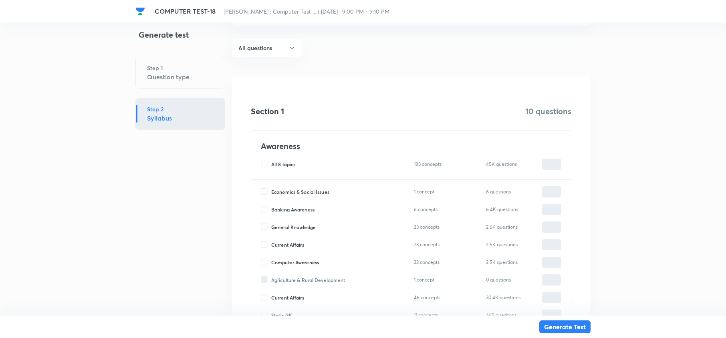
scroll to position [107, 0]
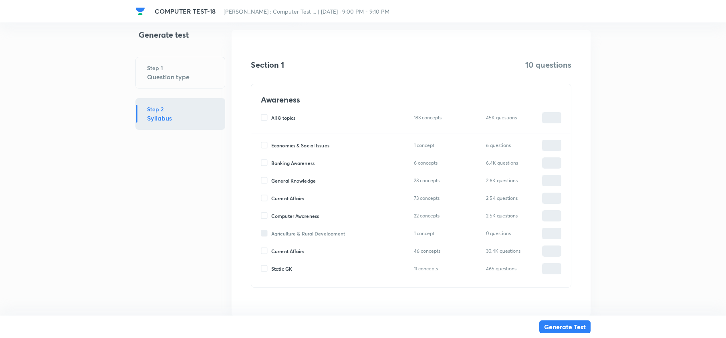
click at [263, 216] on input "Computer Awareness" at bounding box center [266, 215] width 10 height 7
checkbox input "true"
type input "0"
drag, startPoint x: 558, startPoint y: 216, endPoint x: 529, endPoint y: 221, distance: 28.9
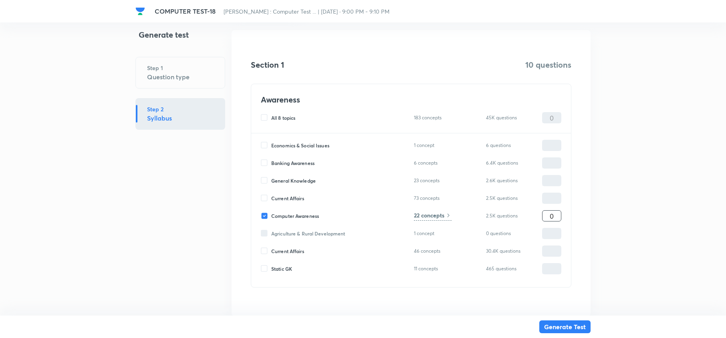
click at [529, 221] on div "Computer Awareness 22 concepts 2.5K questions 0 ​" at bounding box center [411, 215] width 300 height 11
type input "1"
type input "10"
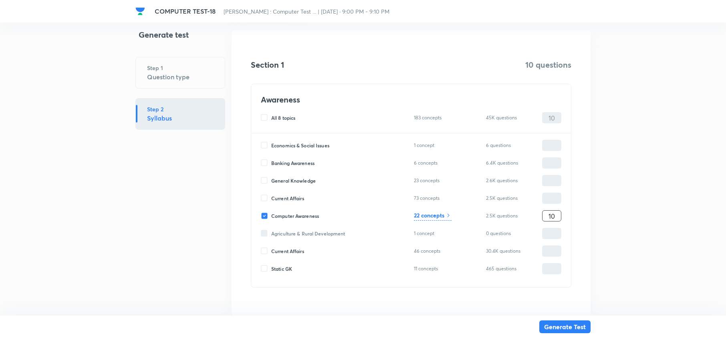
type input "10"
click at [446, 216] on icon at bounding box center [448, 215] width 6 height 6
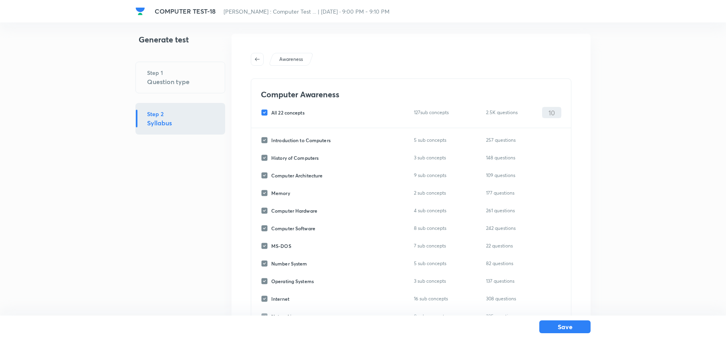
scroll to position [0, 0]
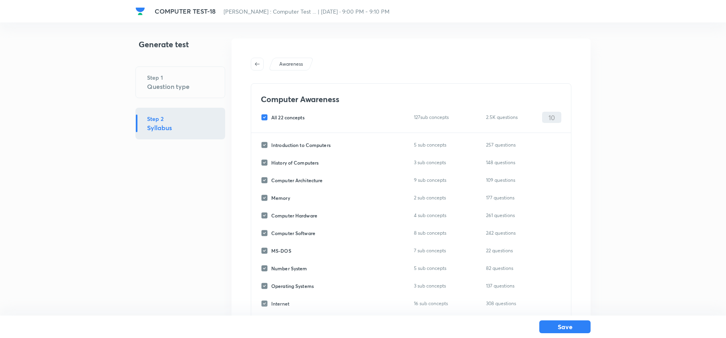
click at [264, 120] on input "All 22 concepts" at bounding box center [266, 117] width 10 height 7
checkbox input "false"
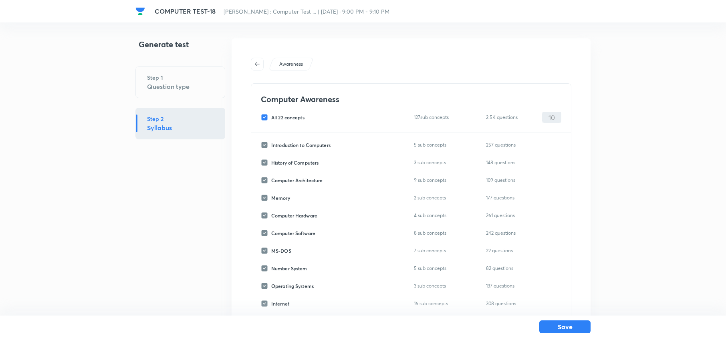
checkbox input "false"
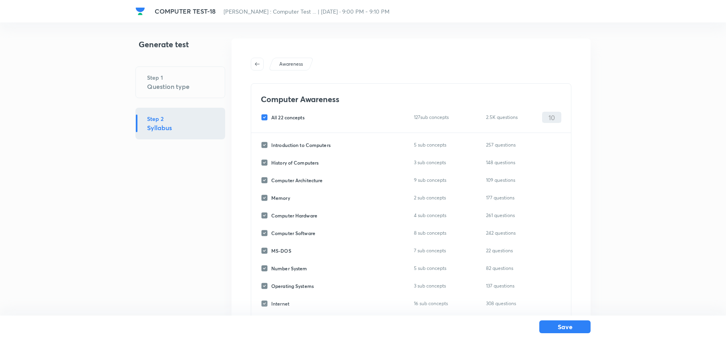
checkbox input "false"
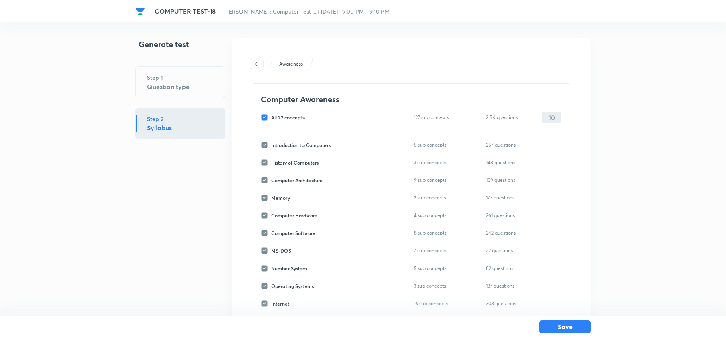
checkbox input "false"
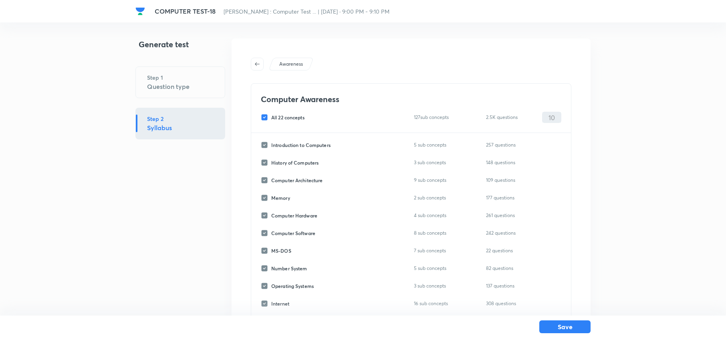
checkbox input "false"
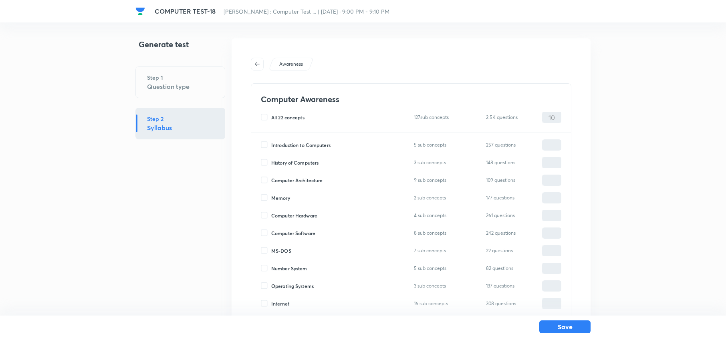
click at [265, 201] on input "Memory" at bounding box center [266, 197] width 10 height 7
checkbox input "true"
type input "0"
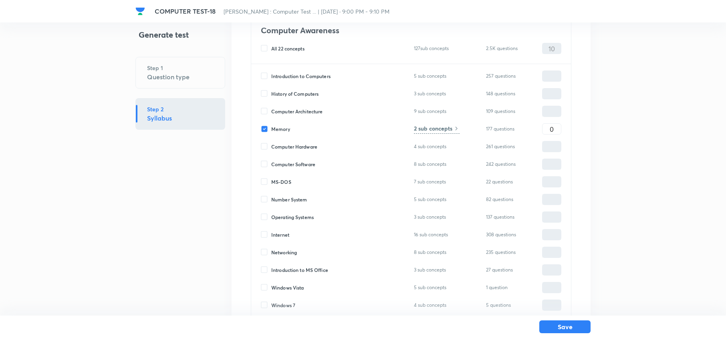
scroll to position [50, 0]
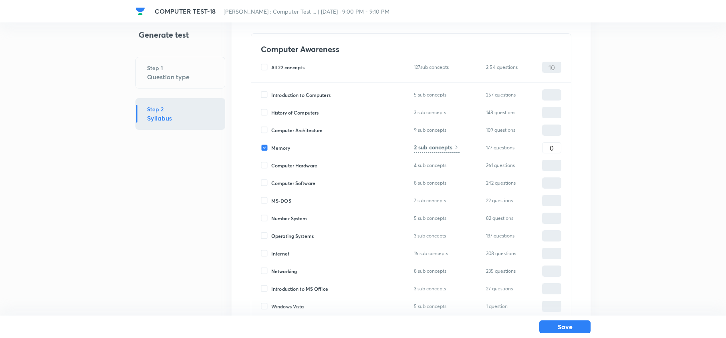
click at [265, 181] on input "Computer Software" at bounding box center [266, 182] width 10 height 7
checkbox input "true"
type input "0"
drag, startPoint x: 555, startPoint y: 149, endPoint x: 523, endPoint y: 148, distance: 31.7
click at [523, 148] on div "Memory 2 sub concepts 177 questions 0 ​" at bounding box center [411, 147] width 300 height 11
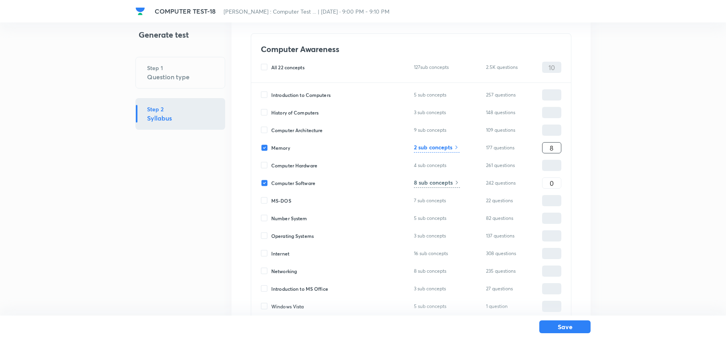
type input "8"
drag, startPoint x: 558, startPoint y: 183, endPoint x: 497, endPoint y: 190, distance: 61.3
click at [497, 190] on div "Introduction to Computers 5 sub concepts 257 questions ​ History of Computers 3…" at bounding box center [411, 283] width 320 height 401
type input "2"
click at [571, 326] on button "Save" at bounding box center [564, 326] width 51 height 13
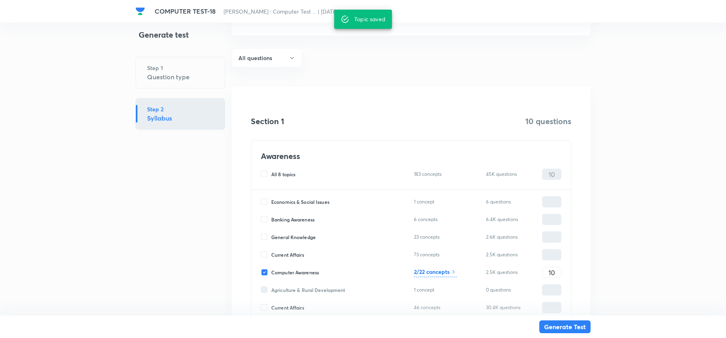
click at [550, 320] on div "Generate Test" at bounding box center [362, 327] width 455 height 22
click at [558, 325] on button "Generate Test" at bounding box center [564, 326] width 51 height 13
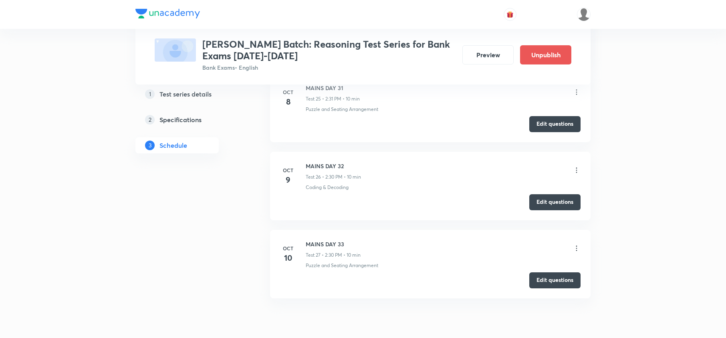
scroll to position [2330, 0]
